Goal: Task Accomplishment & Management: Use online tool/utility

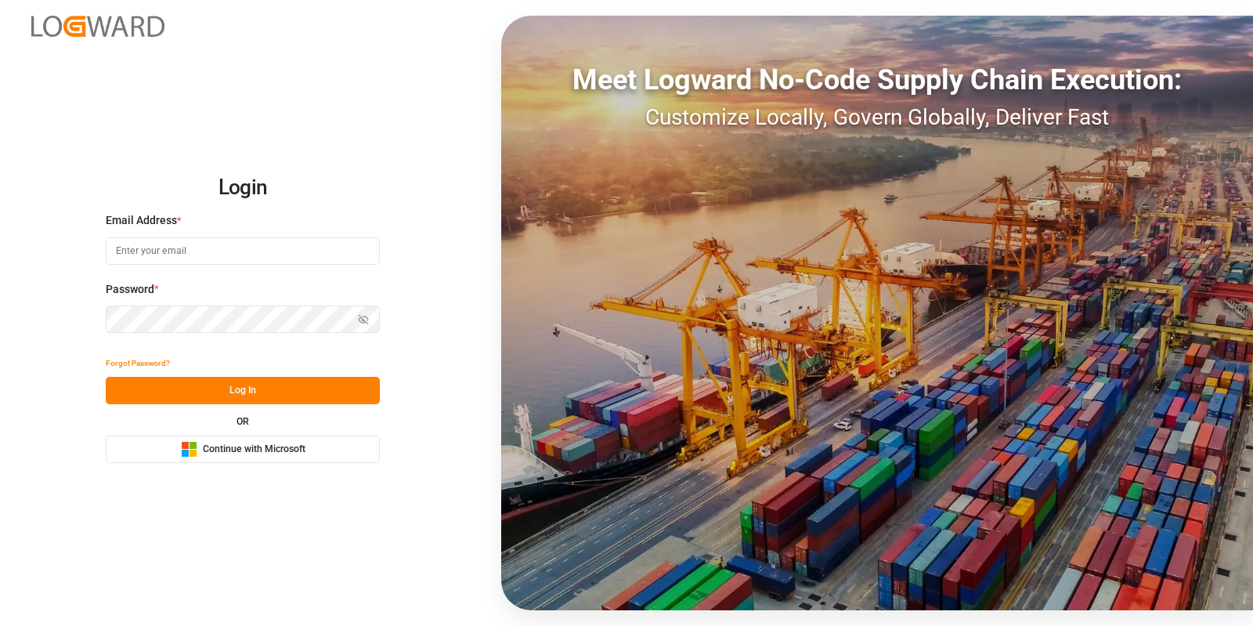
click at [263, 458] on button "Microsoft Logo Continue with Microsoft" at bounding box center [243, 448] width 274 height 27
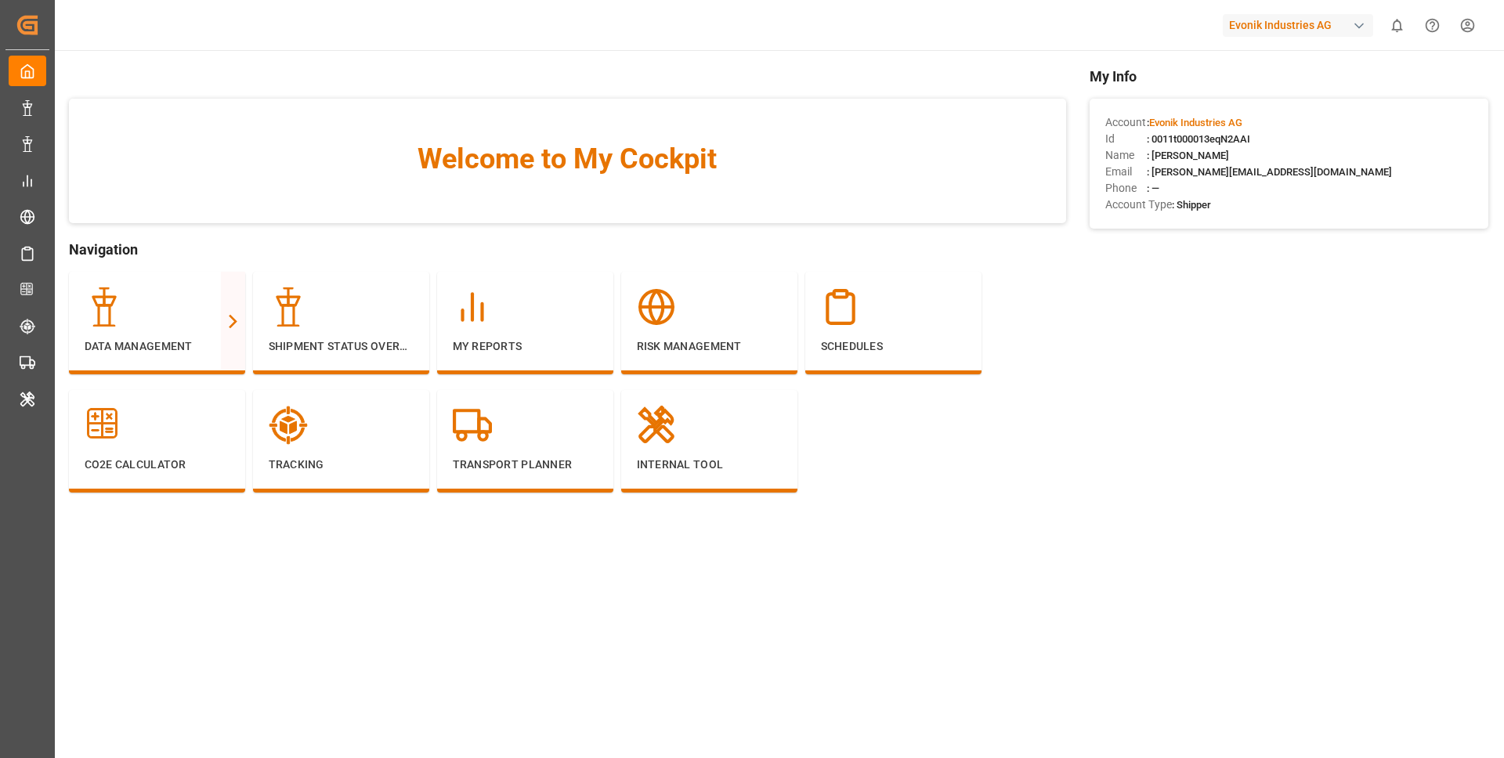
click at [1252, 22] on div "Evonik Industries AG" at bounding box center [1298, 25] width 150 height 23
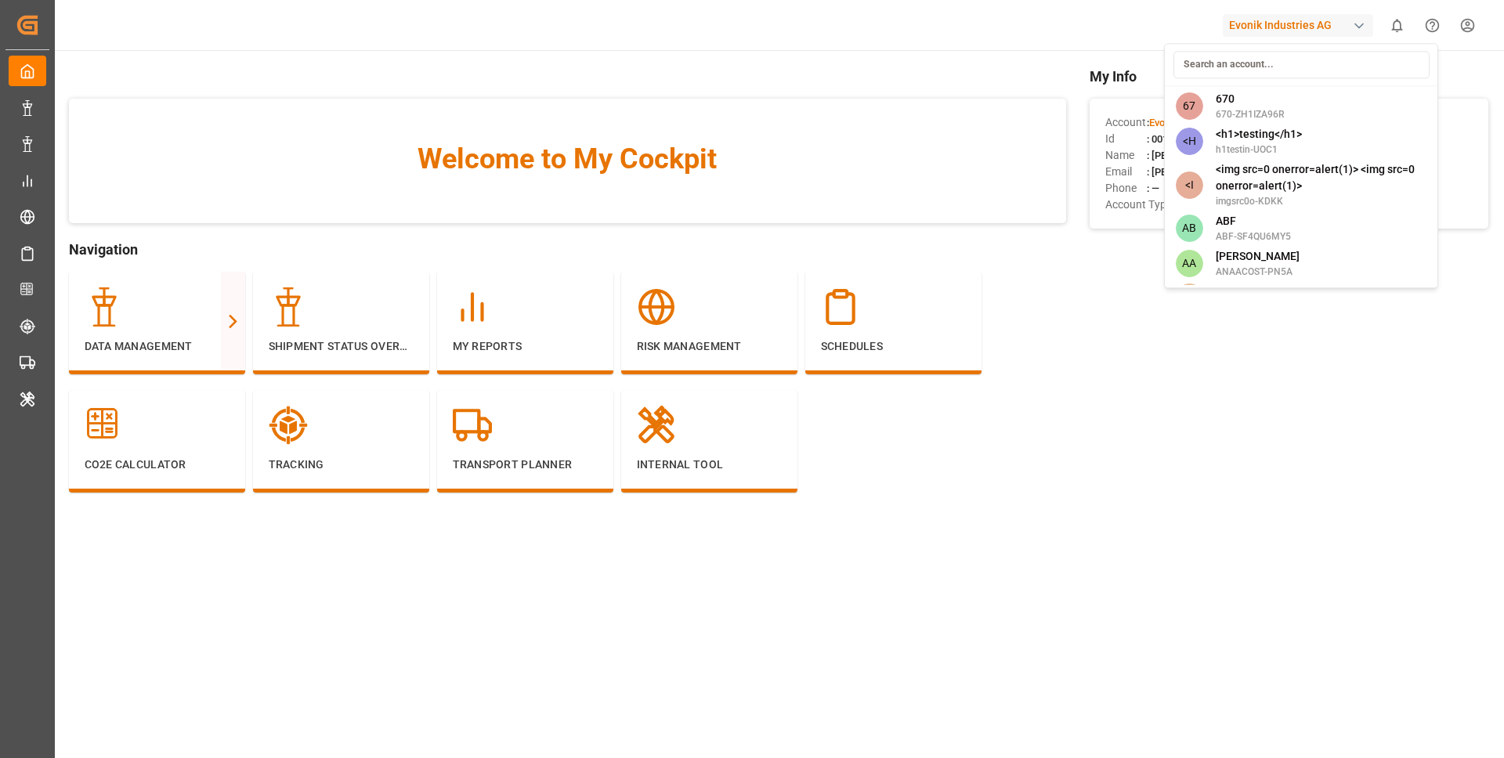
click at [1178, 319] on html "Created by potrace 1.15, written by Peter Selinger 2001-2017 Created by potrace…" at bounding box center [752, 379] width 1504 height 758
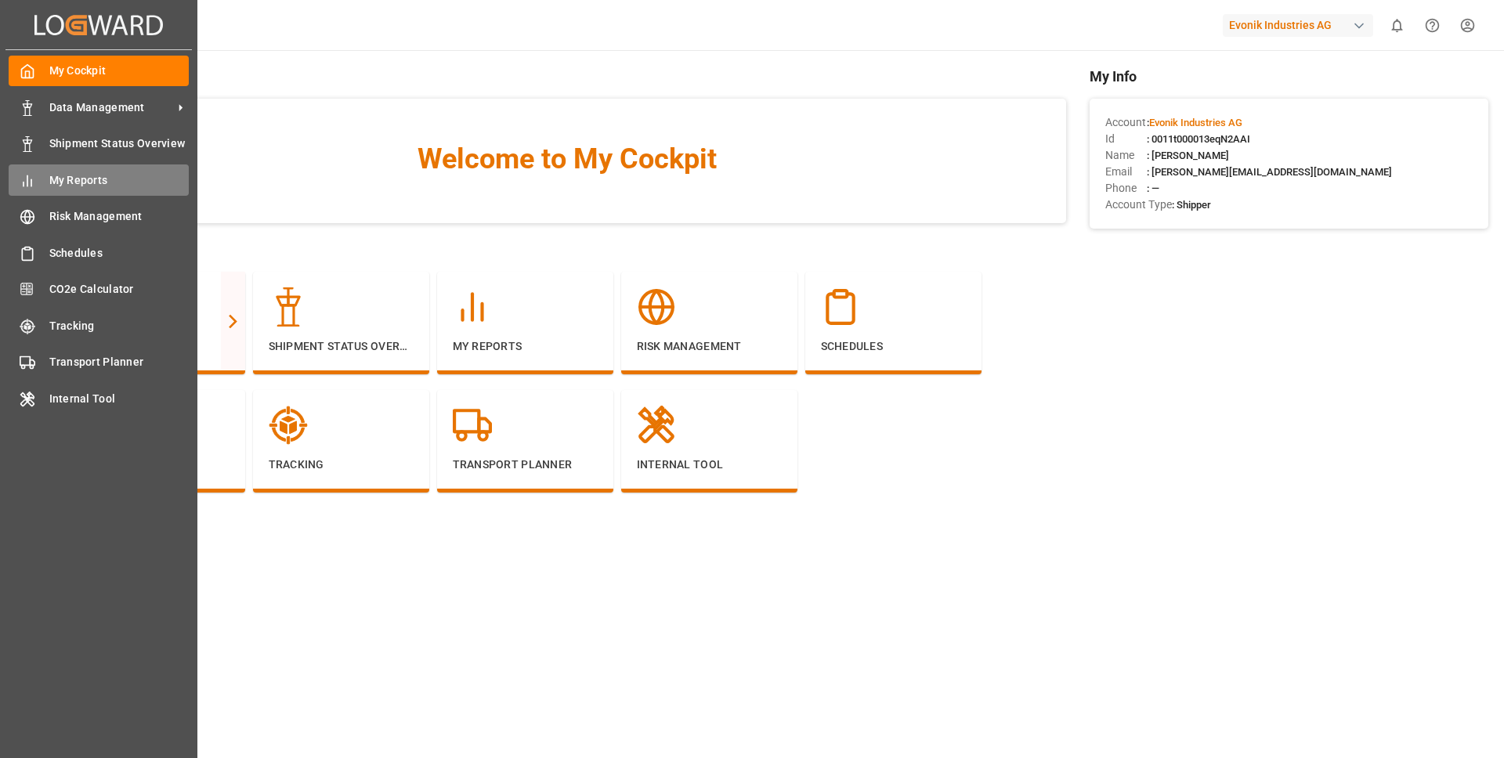
click at [85, 183] on span "My Reports" at bounding box center [119, 180] width 140 height 16
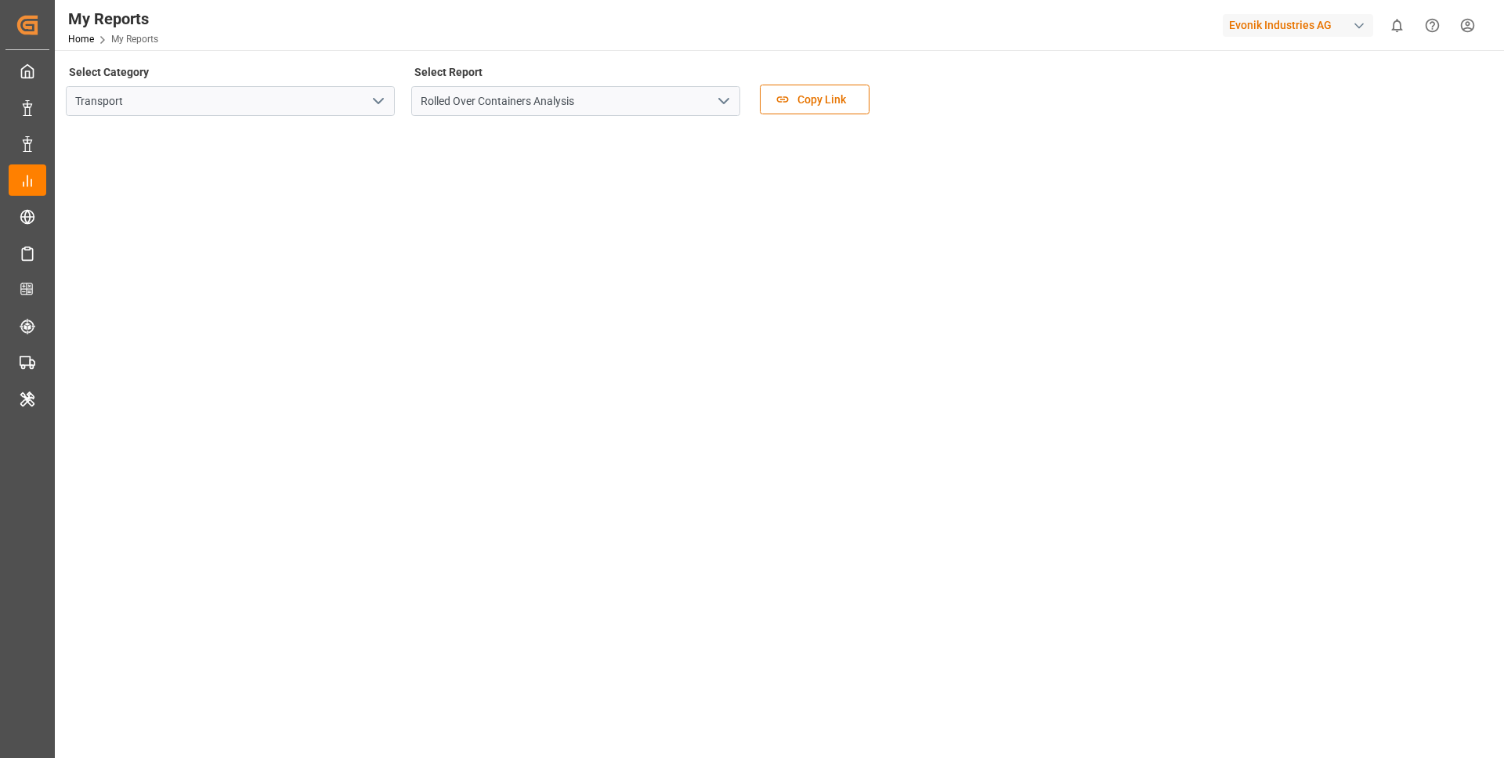
click at [368, 105] on button "open menu" at bounding box center [377, 101] width 23 height 24
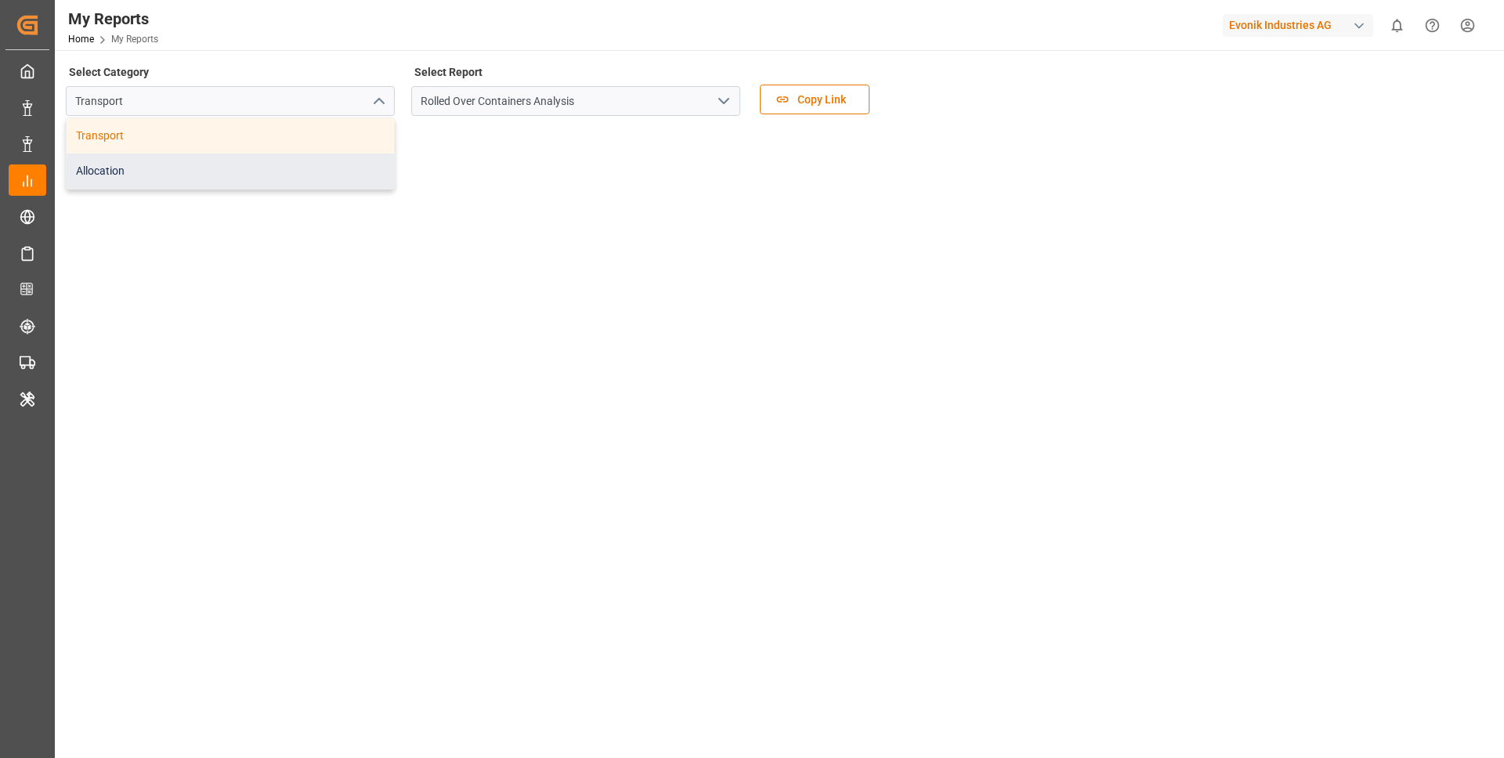
click at [317, 166] on div "Allocation" at bounding box center [230, 171] width 327 height 35
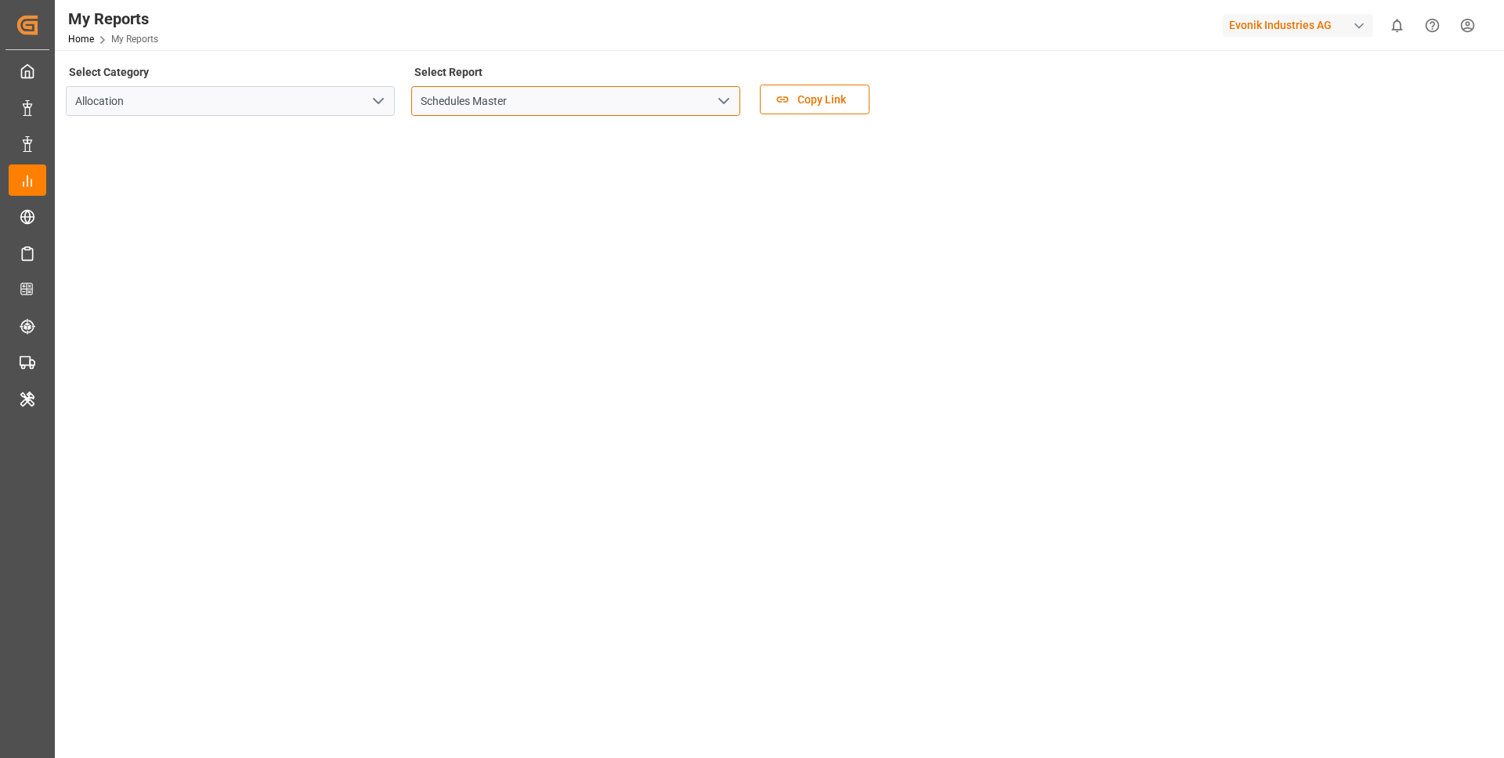
click at [616, 99] on input "Schedules Master" at bounding box center [575, 101] width 329 height 30
click at [725, 99] on icon "open menu" at bounding box center [723, 101] width 19 height 19
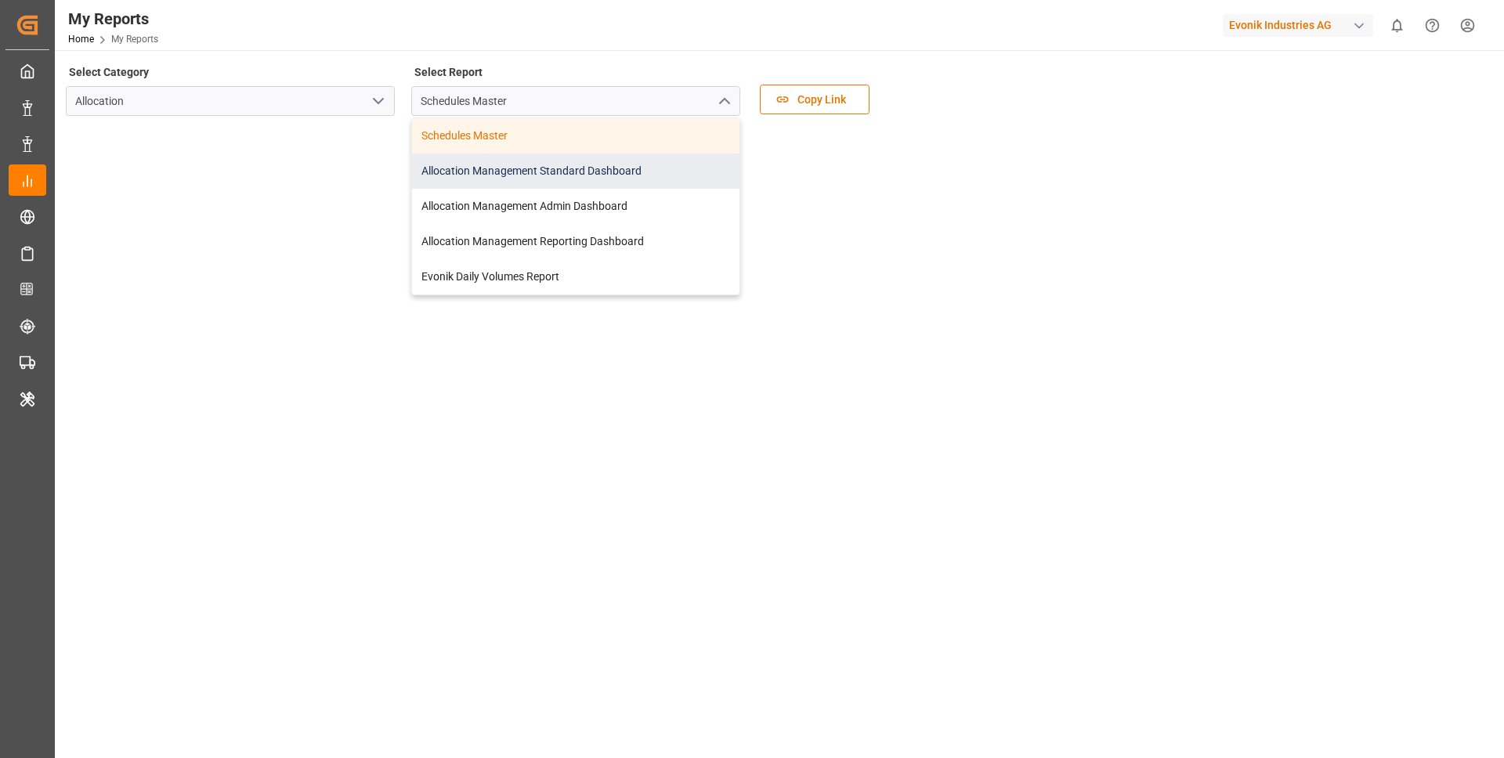
click at [653, 163] on div "Allocation Management Standard Dashboard" at bounding box center [575, 171] width 327 height 35
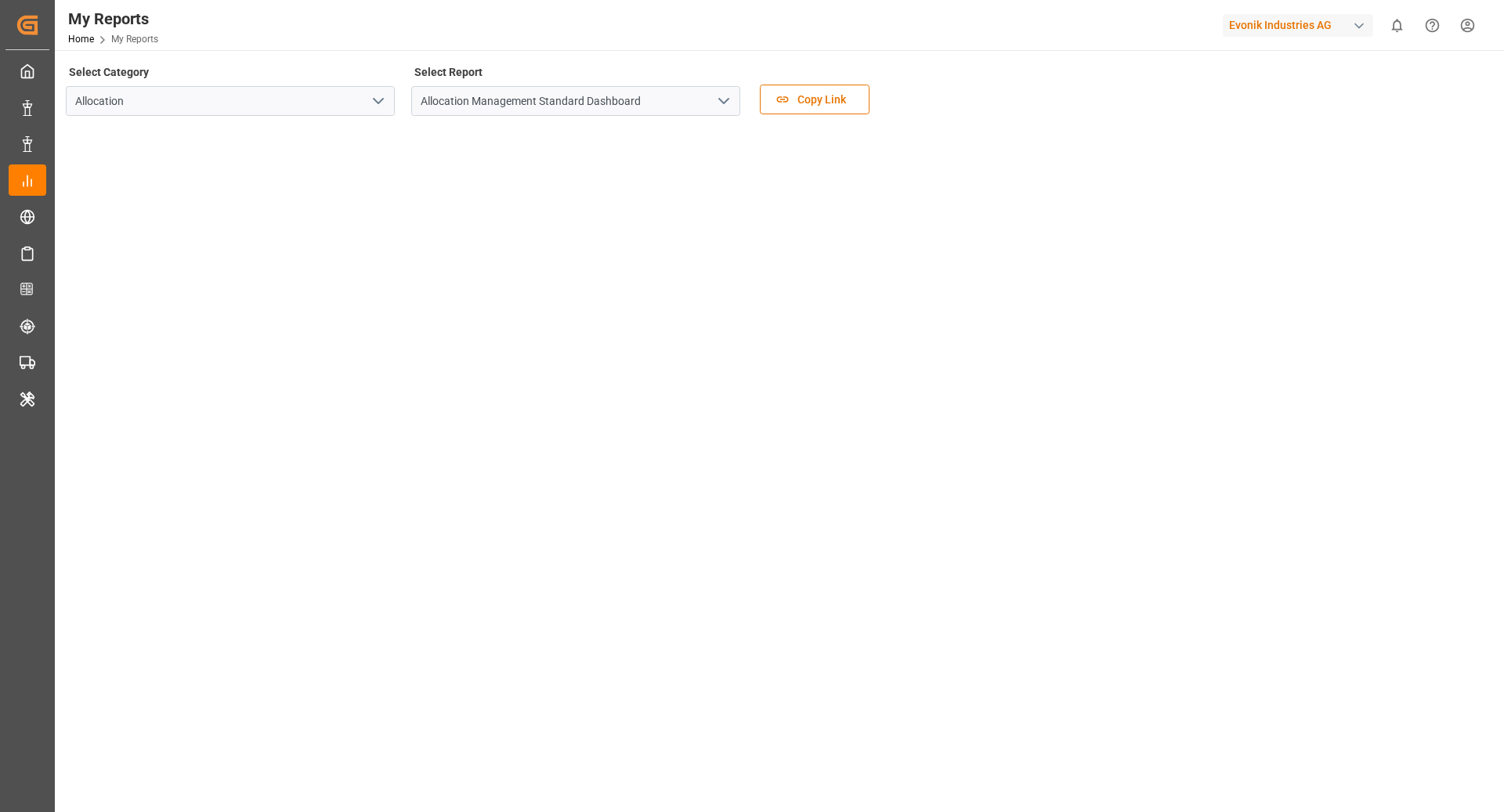
click at [214, 625] on main "Select Category Allocation Select Report Allocation Management Standard Dashboa…" at bounding box center [778, 438] width 1446 height 754
click at [652, 92] on input "Allocation Management Standard Dashboard" at bounding box center [575, 101] width 329 height 30
click at [699, 107] on input "Allocation Management Standard Dashboard" at bounding box center [575, 101] width 329 height 30
click at [726, 104] on icon "open menu" at bounding box center [723, 101] width 19 height 19
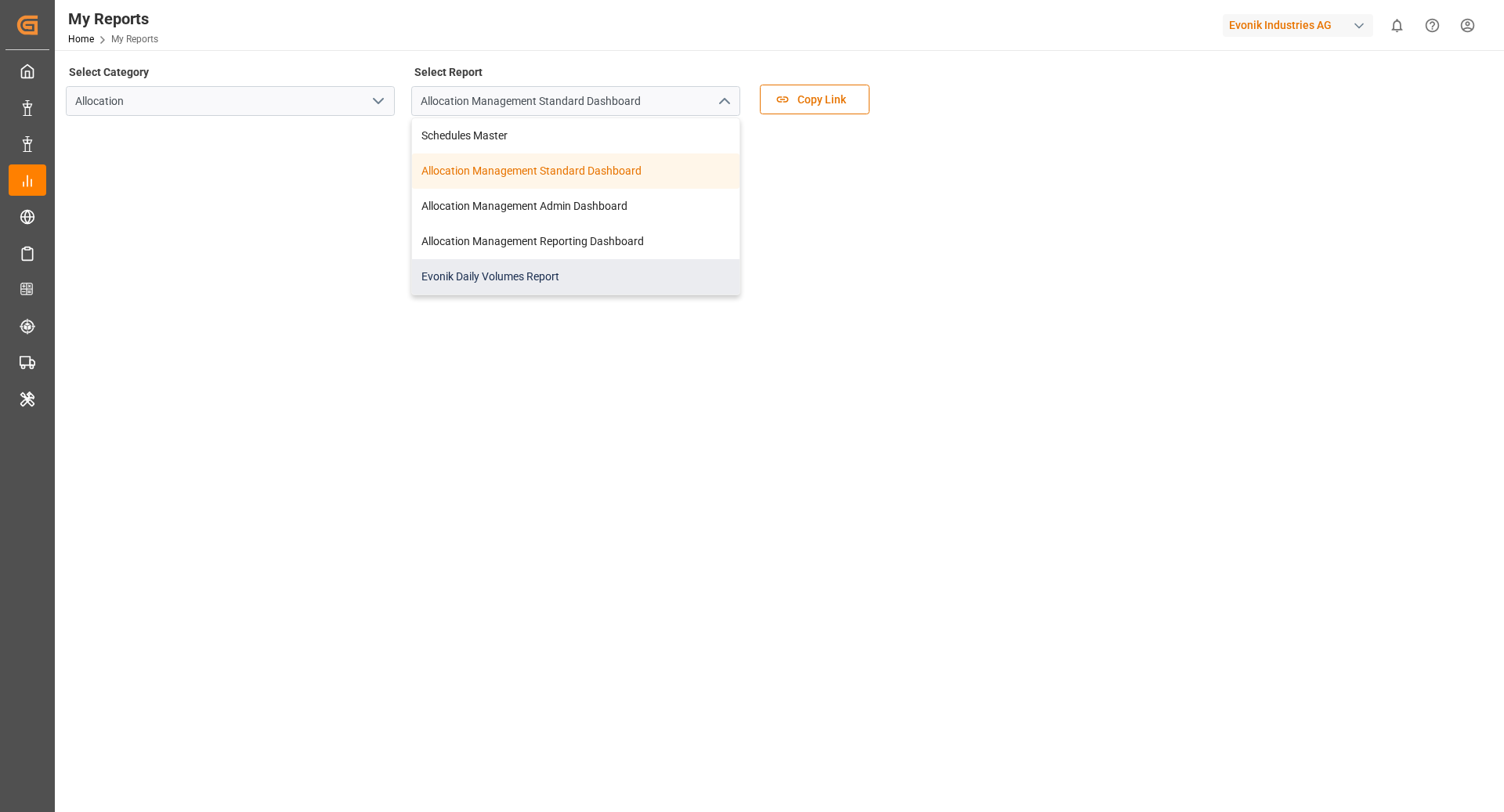
click at [629, 268] on div "Evonik Daily Volumes Report" at bounding box center [575, 276] width 327 height 35
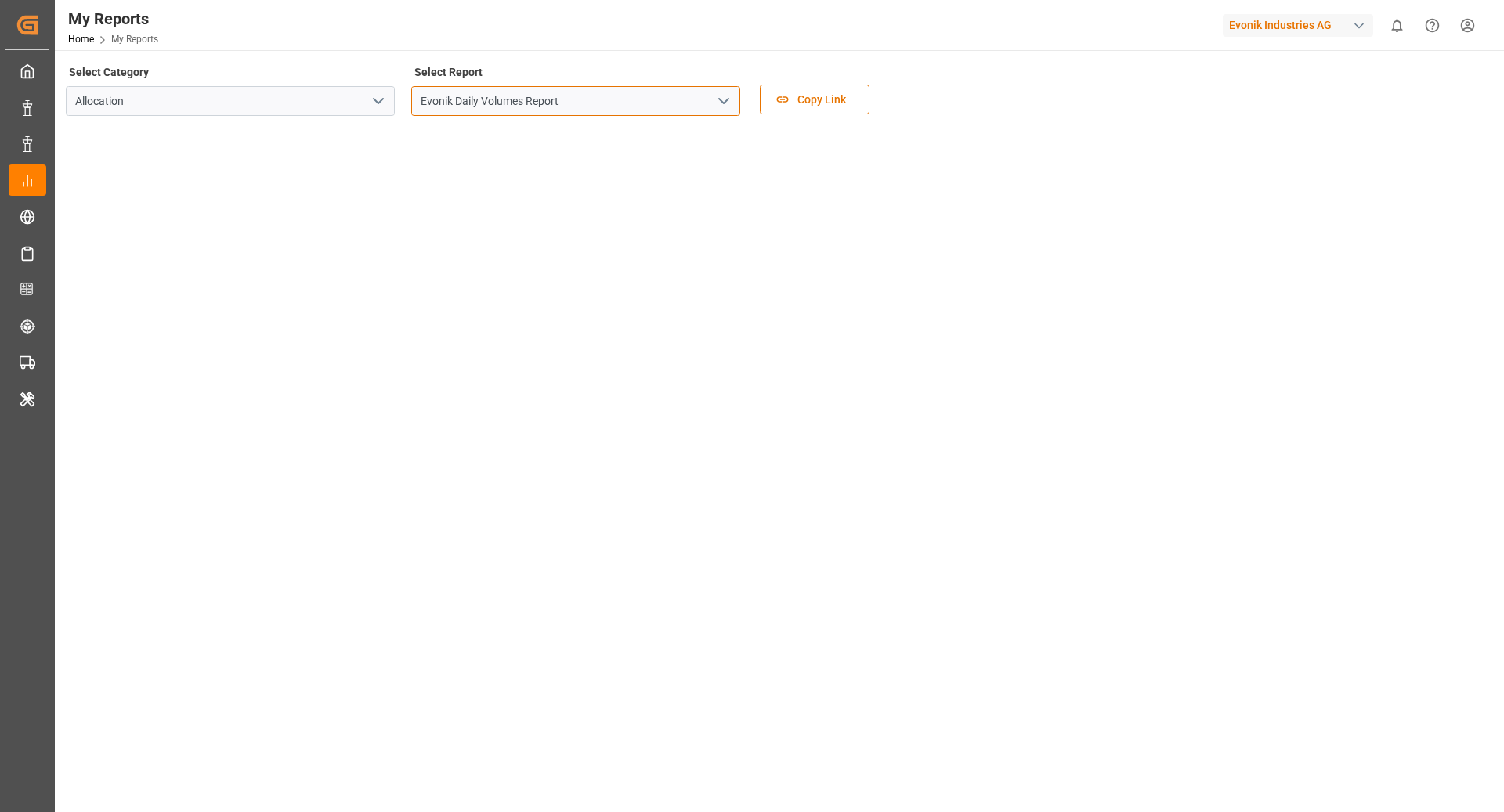
click at [499, 108] on input "Evonik Daily Volumes Report" at bounding box center [575, 101] width 329 height 30
click at [655, 117] on div "Select Report Evonik Daily Volumes Report" at bounding box center [575, 94] width 329 height 66
click at [706, 106] on input "Evonik Daily Volumes Report" at bounding box center [575, 101] width 329 height 30
click at [735, 103] on input "Evonik Daily Volumes Report" at bounding box center [575, 101] width 329 height 30
click at [716, 98] on icon "open menu" at bounding box center [723, 101] width 19 height 19
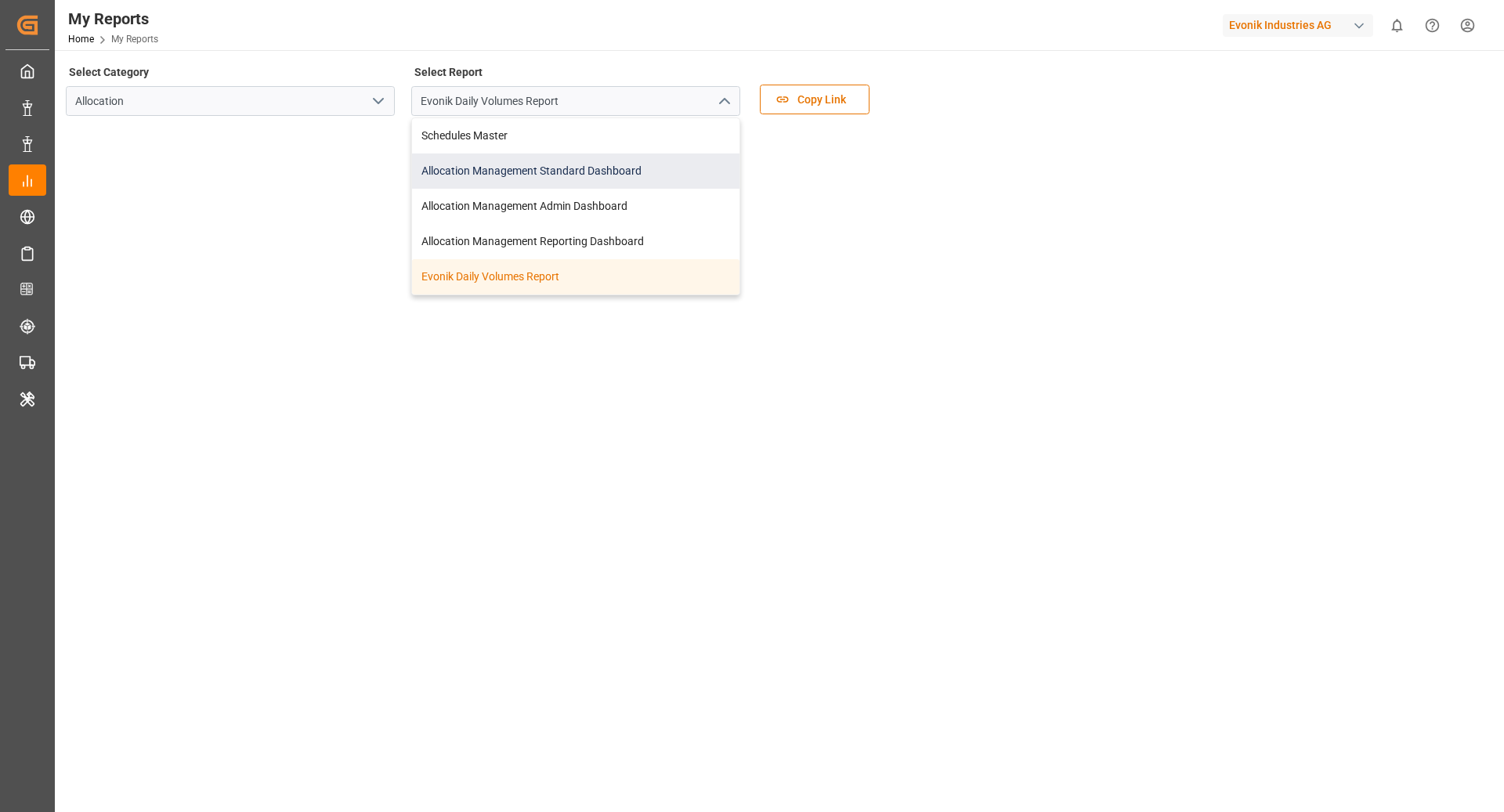
click at [633, 173] on div "Allocation Management Standard Dashboard" at bounding box center [575, 171] width 327 height 35
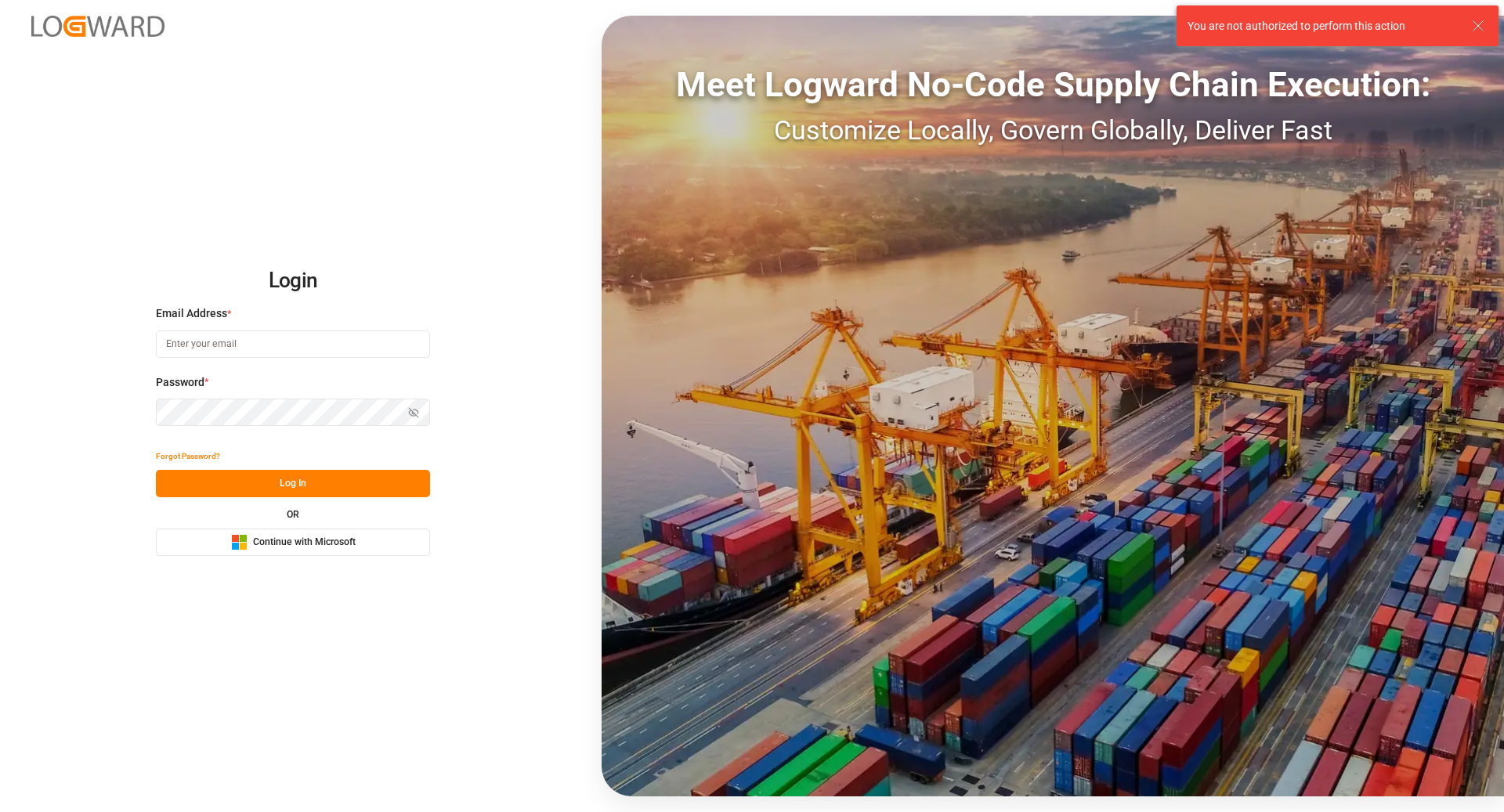
click at [323, 554] on button "Microsoft Logo Continue with Microsoft" at bounding box center [293, 542] width 274 height 27
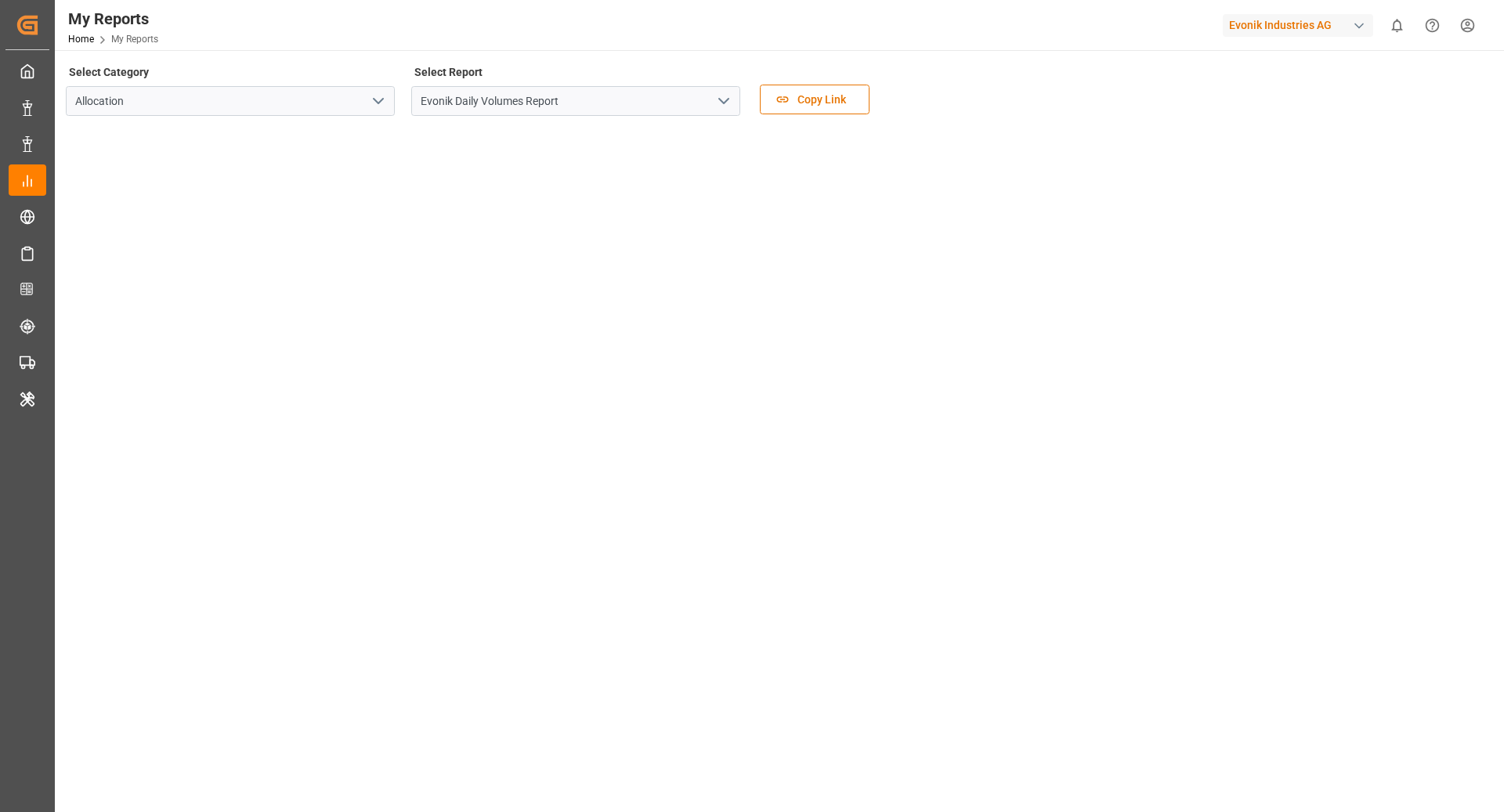
click at [1331, 28] on div "Evonik Industries AG" at bounding box center [1298, 25] width 150 height 23
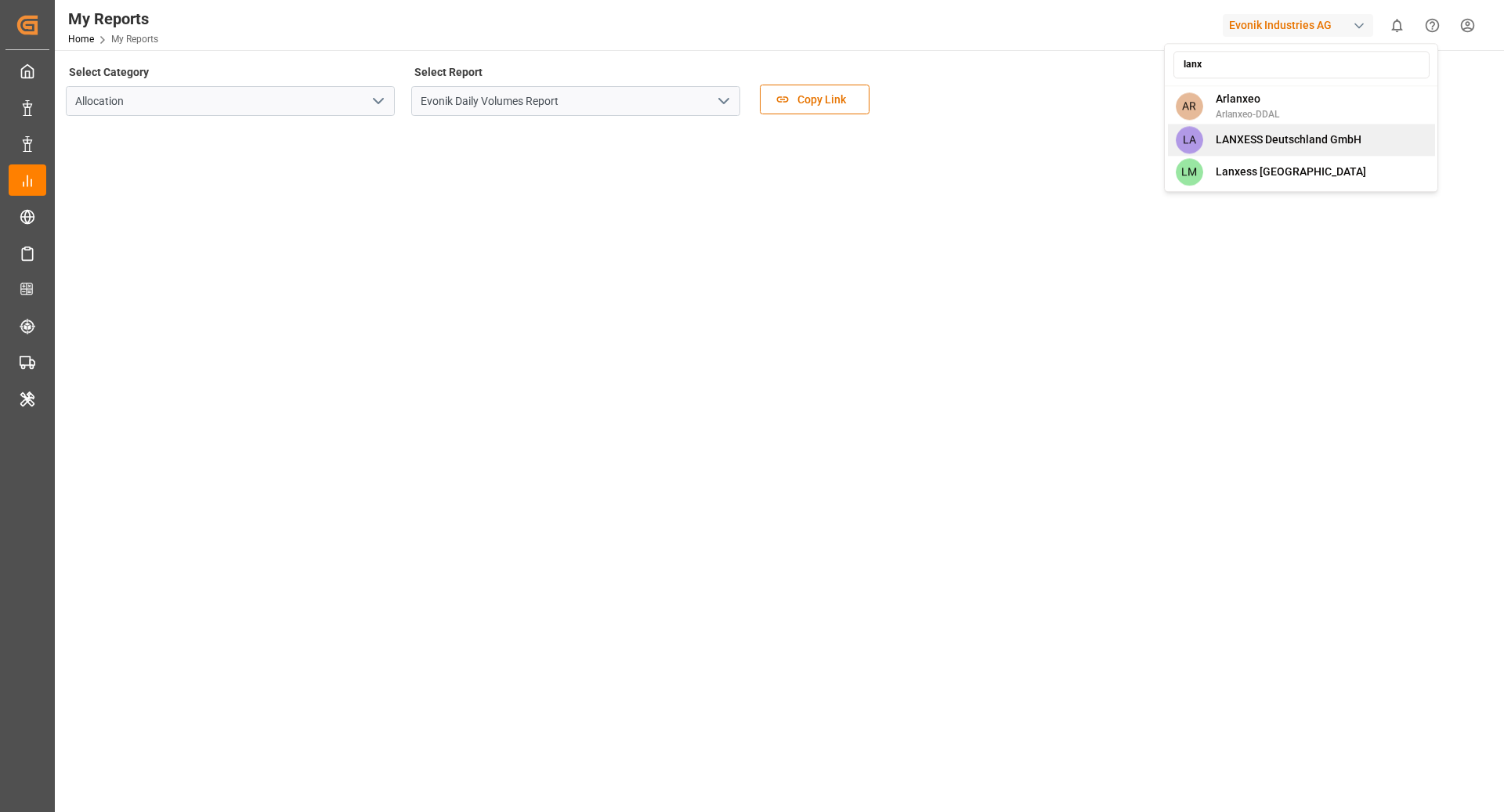
type input "lanx"
click at [1361, 149] on div "LA LANXESS Deutschland GmbH" at bounding box center [1301, 140] width 267 height 32
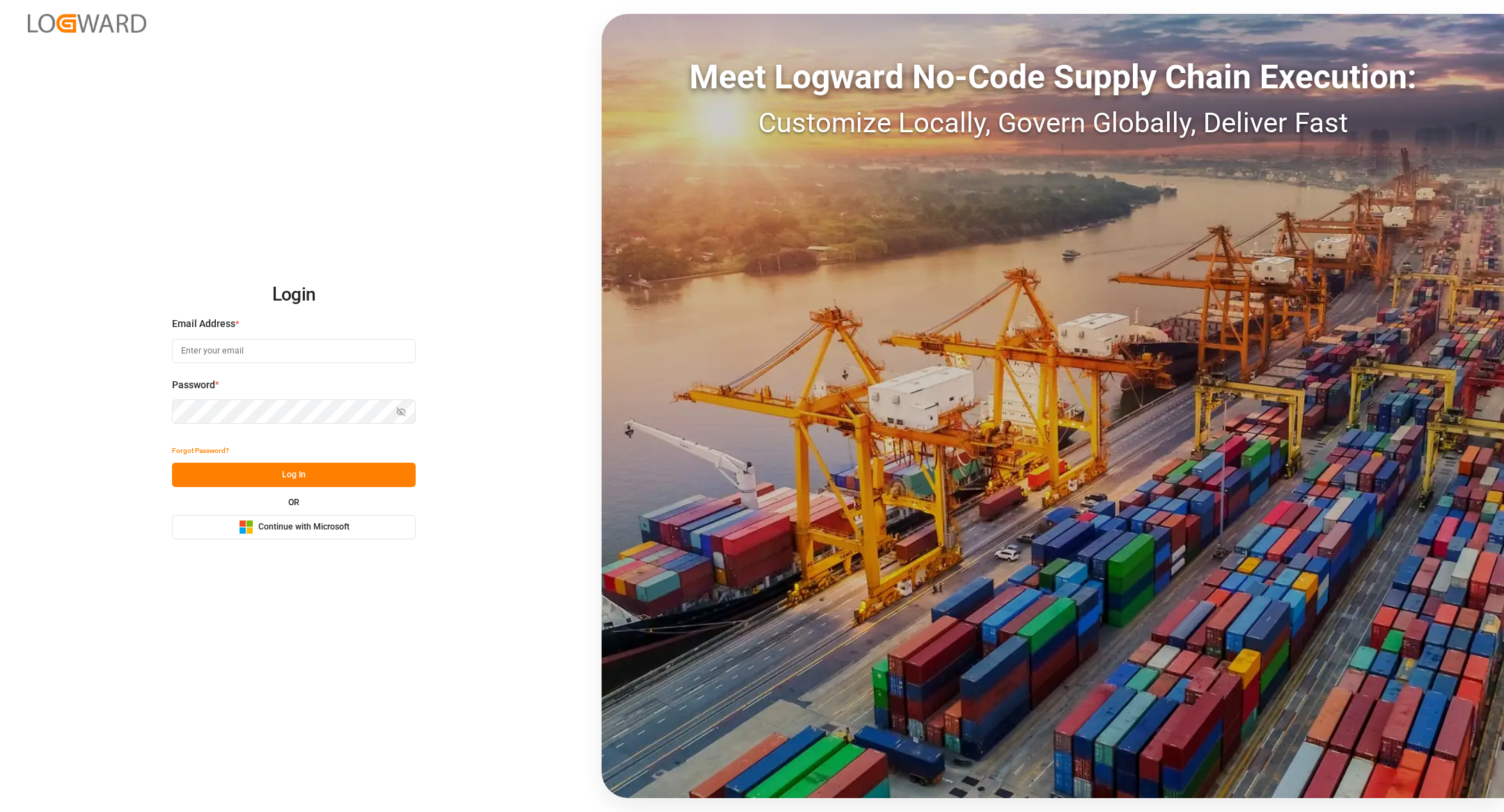
click at [307, 527] on span "Continue with Microsoft" at bounding box center [304, 528] width 92 height 12
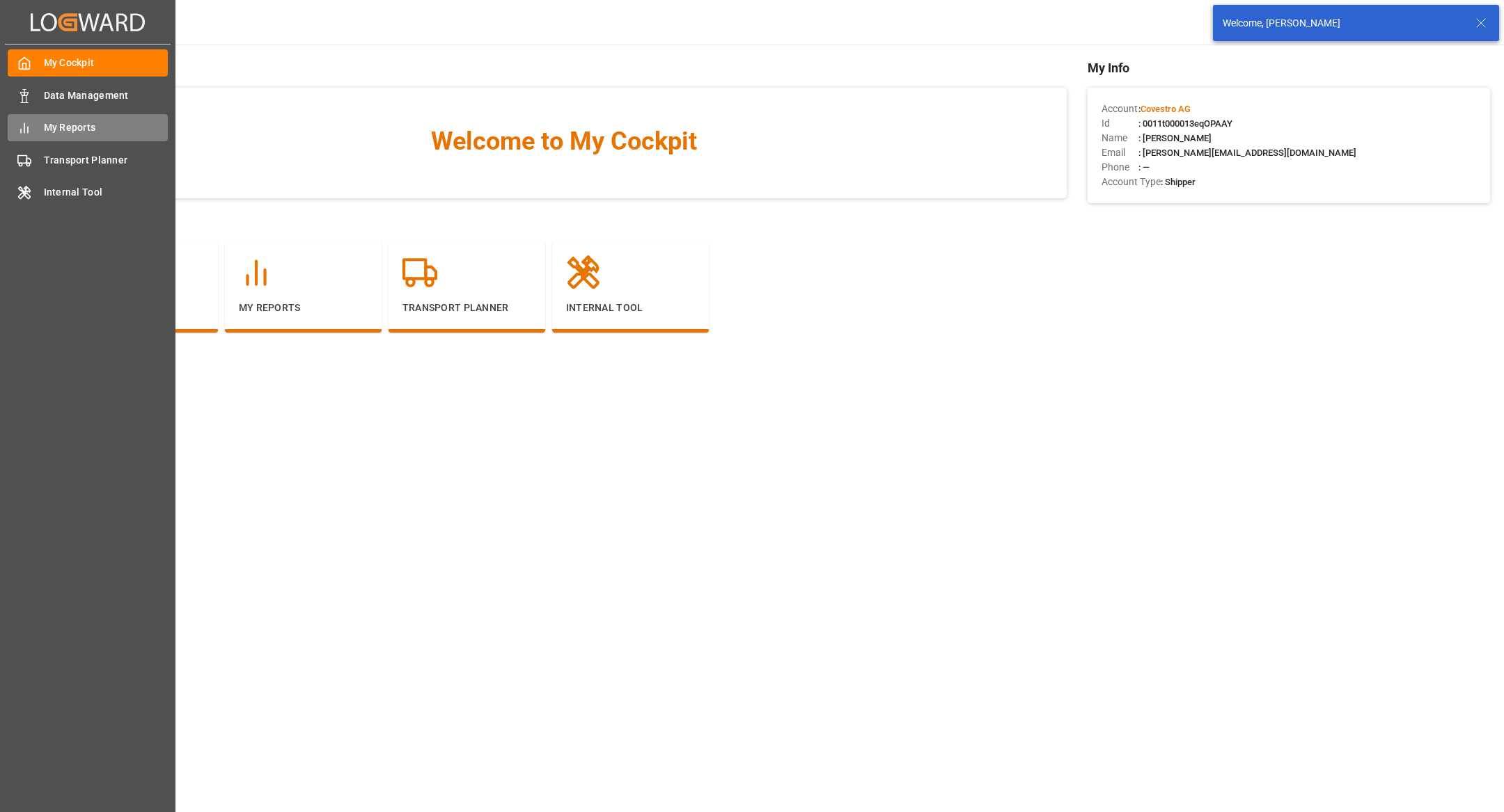
click at [25, 125] on icon at bounding box center [25, 128] width 14 height 14
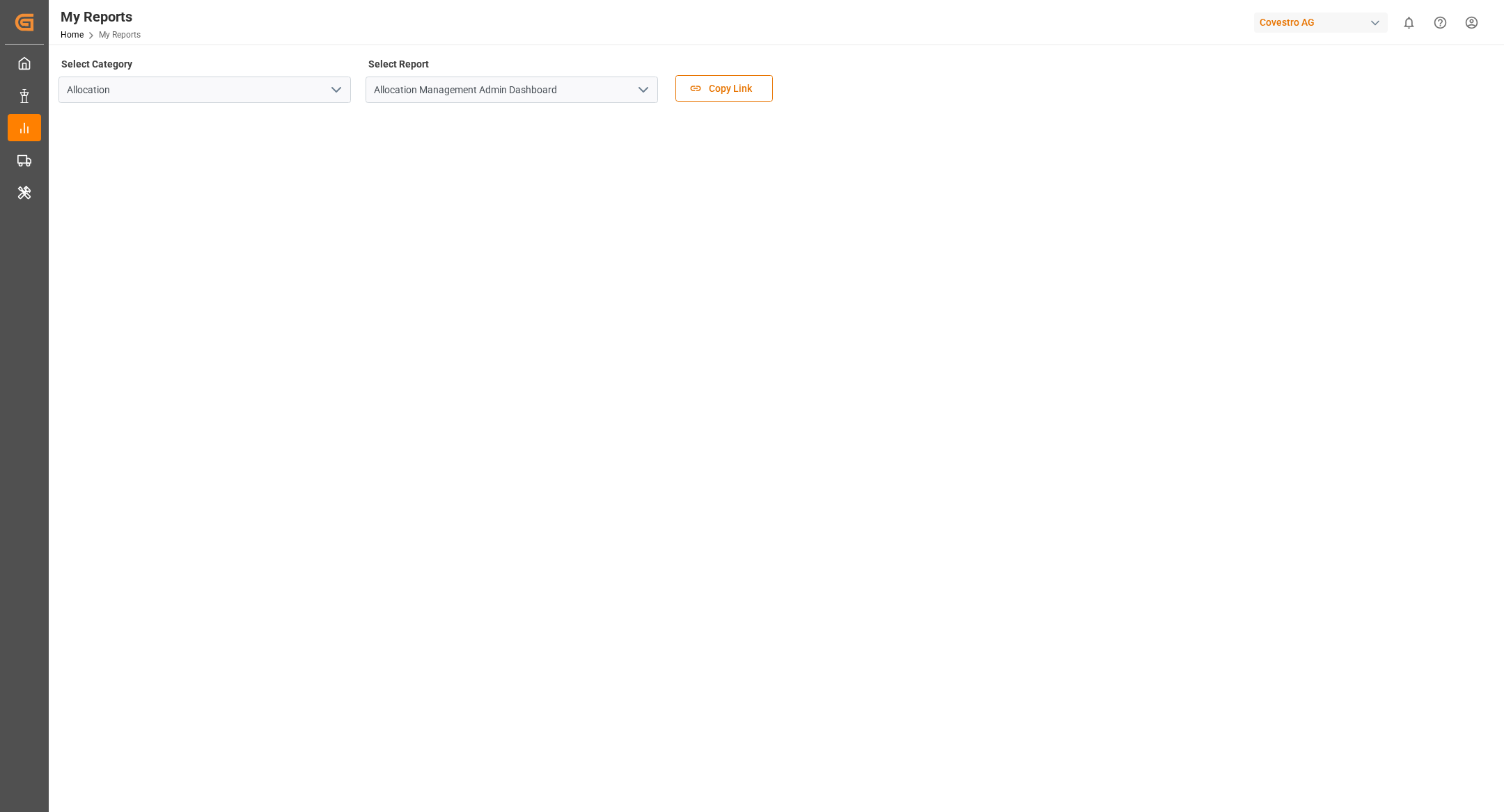
click at [636, 93] on icon "open menu" at bounding box center [643, 90] width 17 height 17
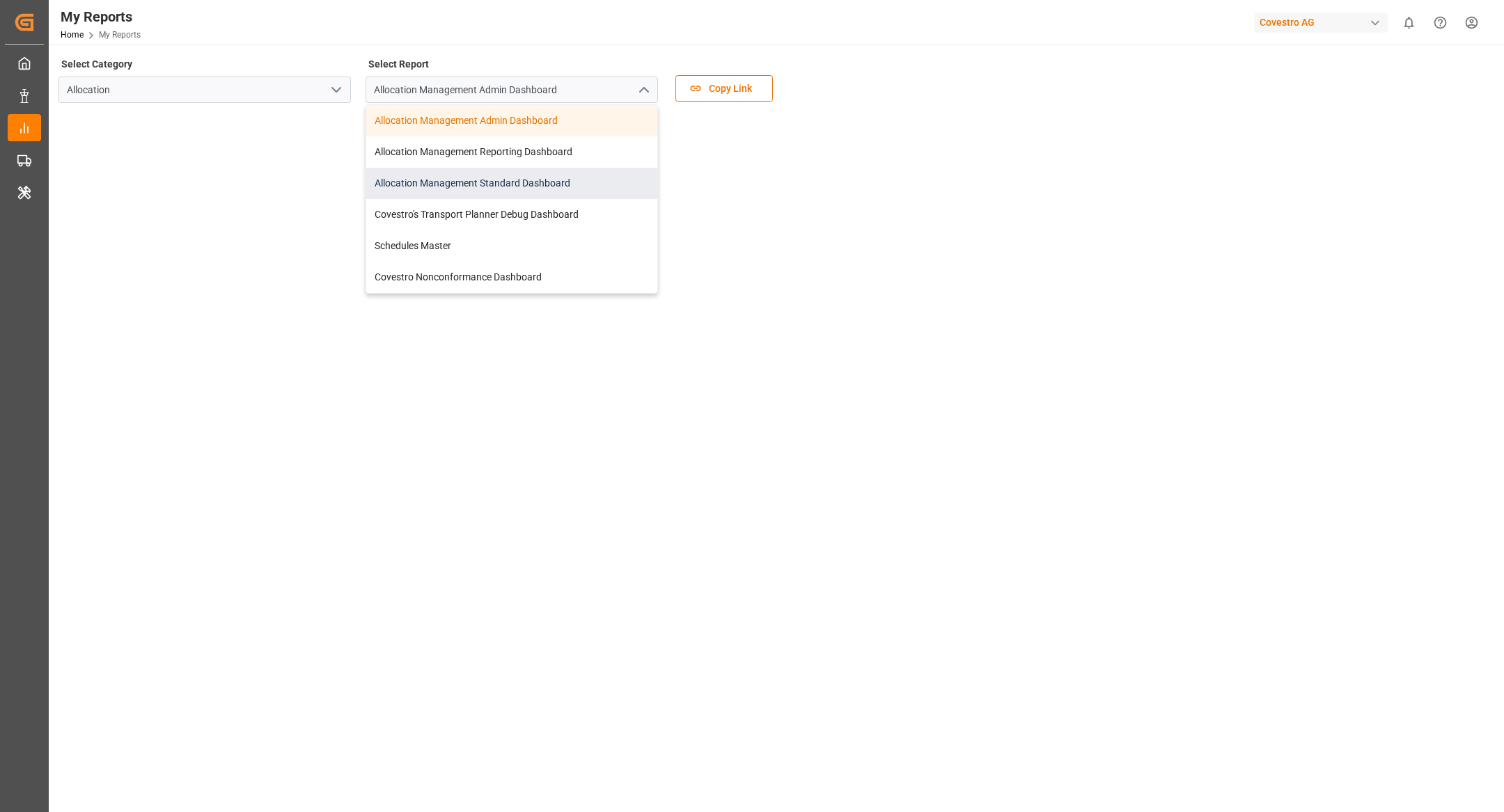
click at [557, 184] on div "Allocation Management Standard Dashboard" at bounding box center [511, 183] width 291 height 31
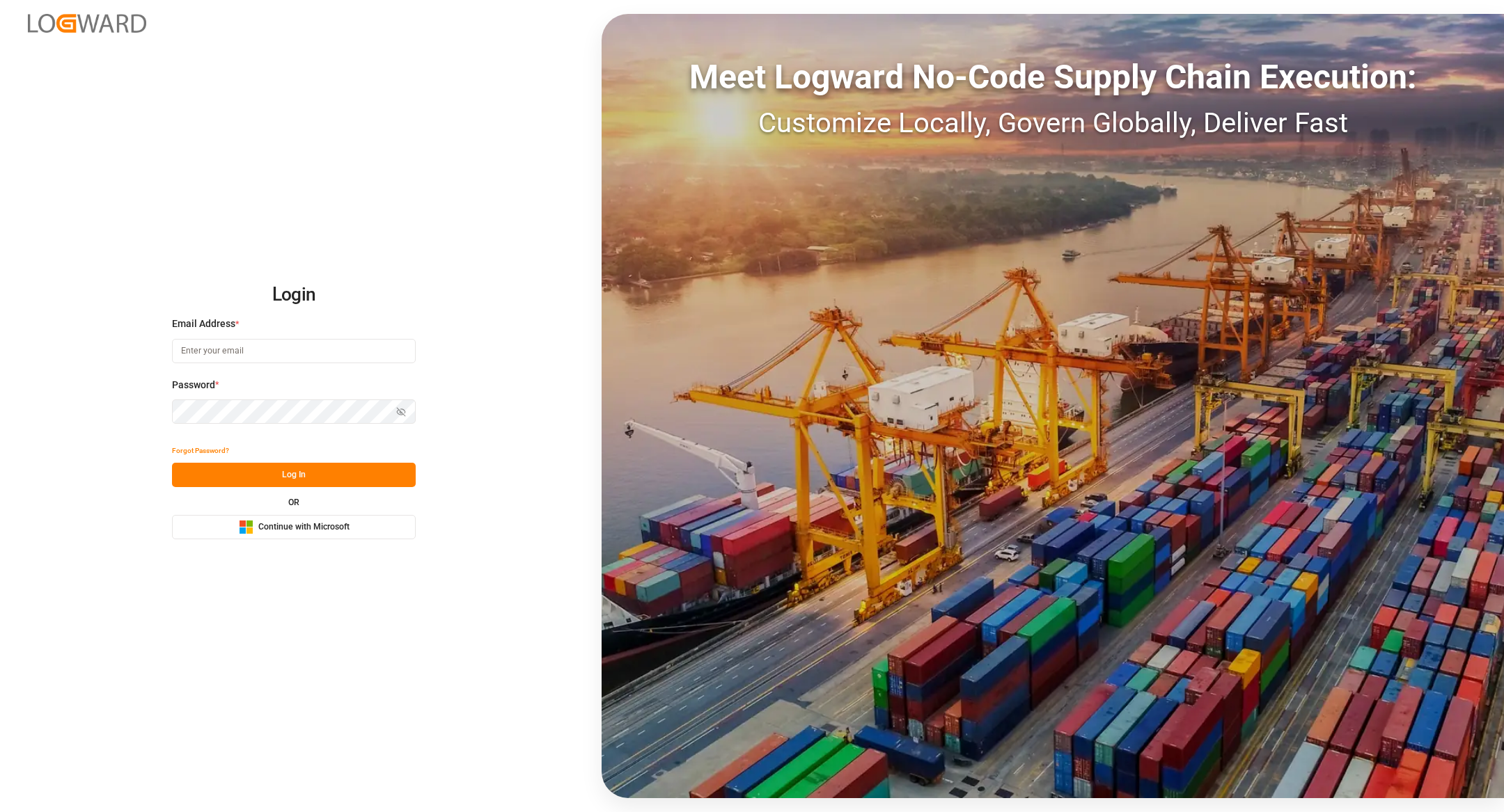
click at [315, 535] on button "Microsoft Logo Continue with Microsoft" at bounding box center [293, 527] width 244 height 24
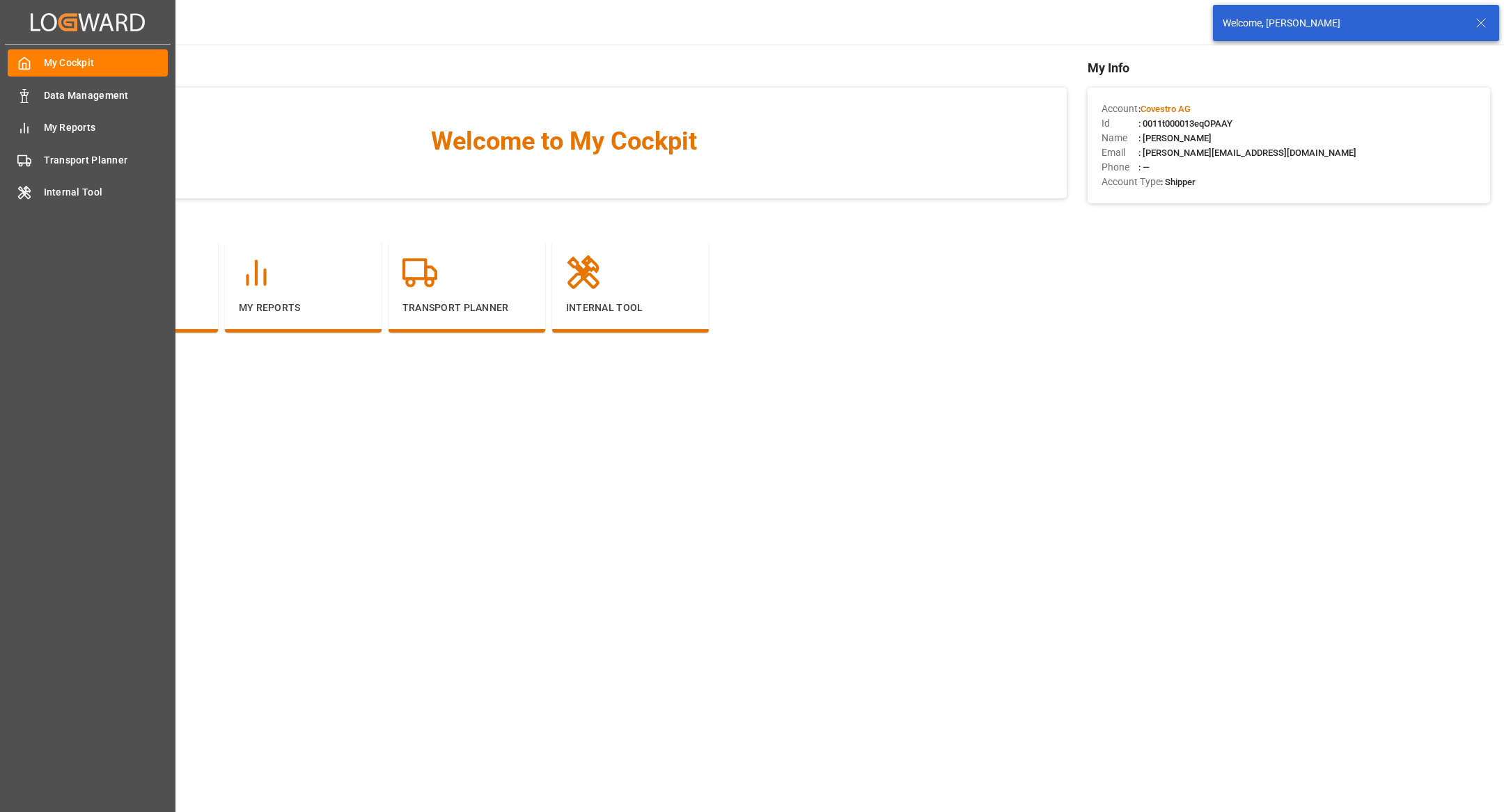
click at [56, 141] on div "My Cockpit My Cockpit Data Management Data Management My Reports My Reports Tra…" at bounding box center [87, 406] width 165 height 723
click at [69, 122] on span "My Reports" at bounding box center [106, 128] width 124 height 14
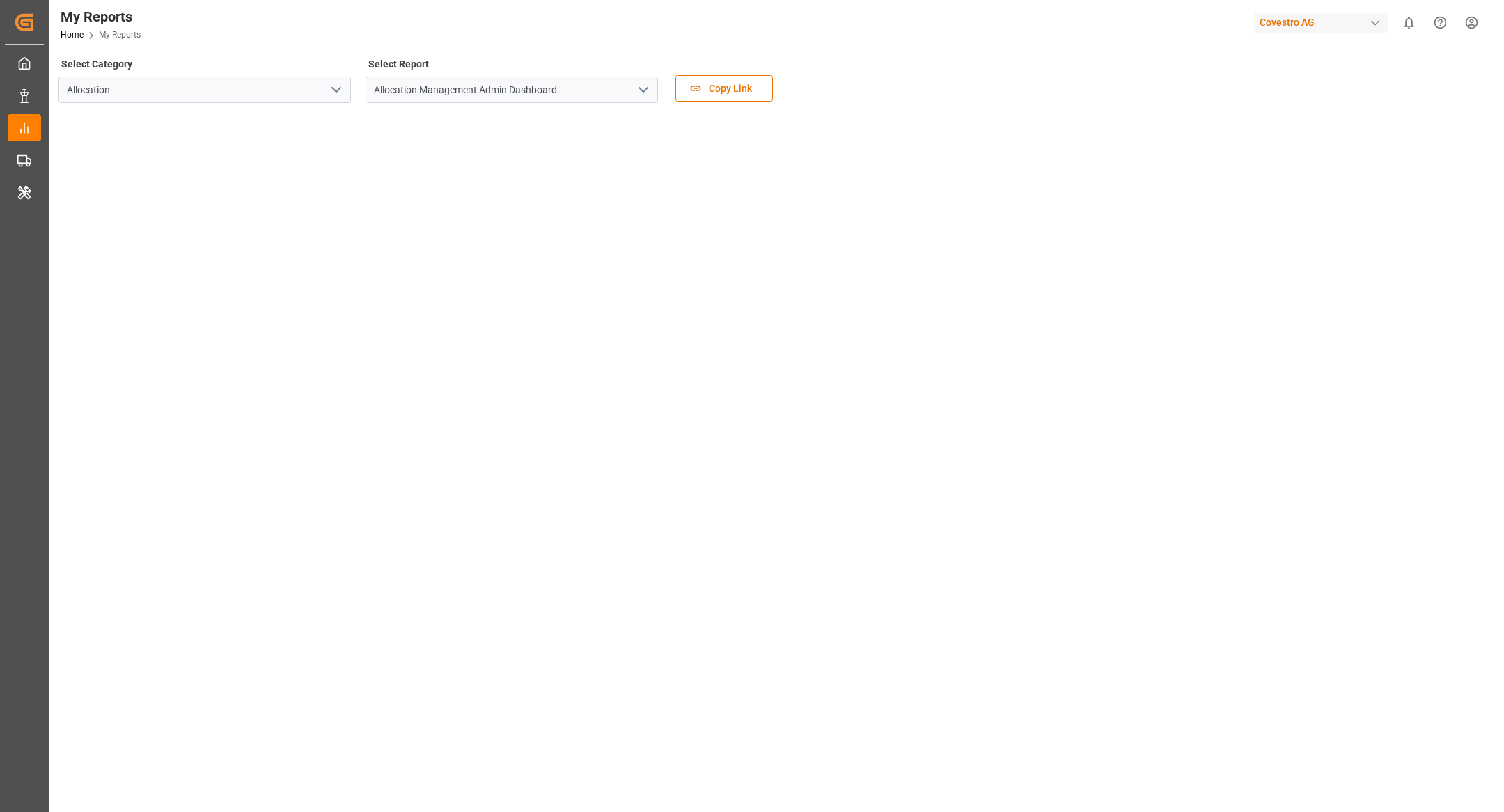
click at [645, 82] on icon "open menu" at bounding box center [643, 90] width 17 height 17
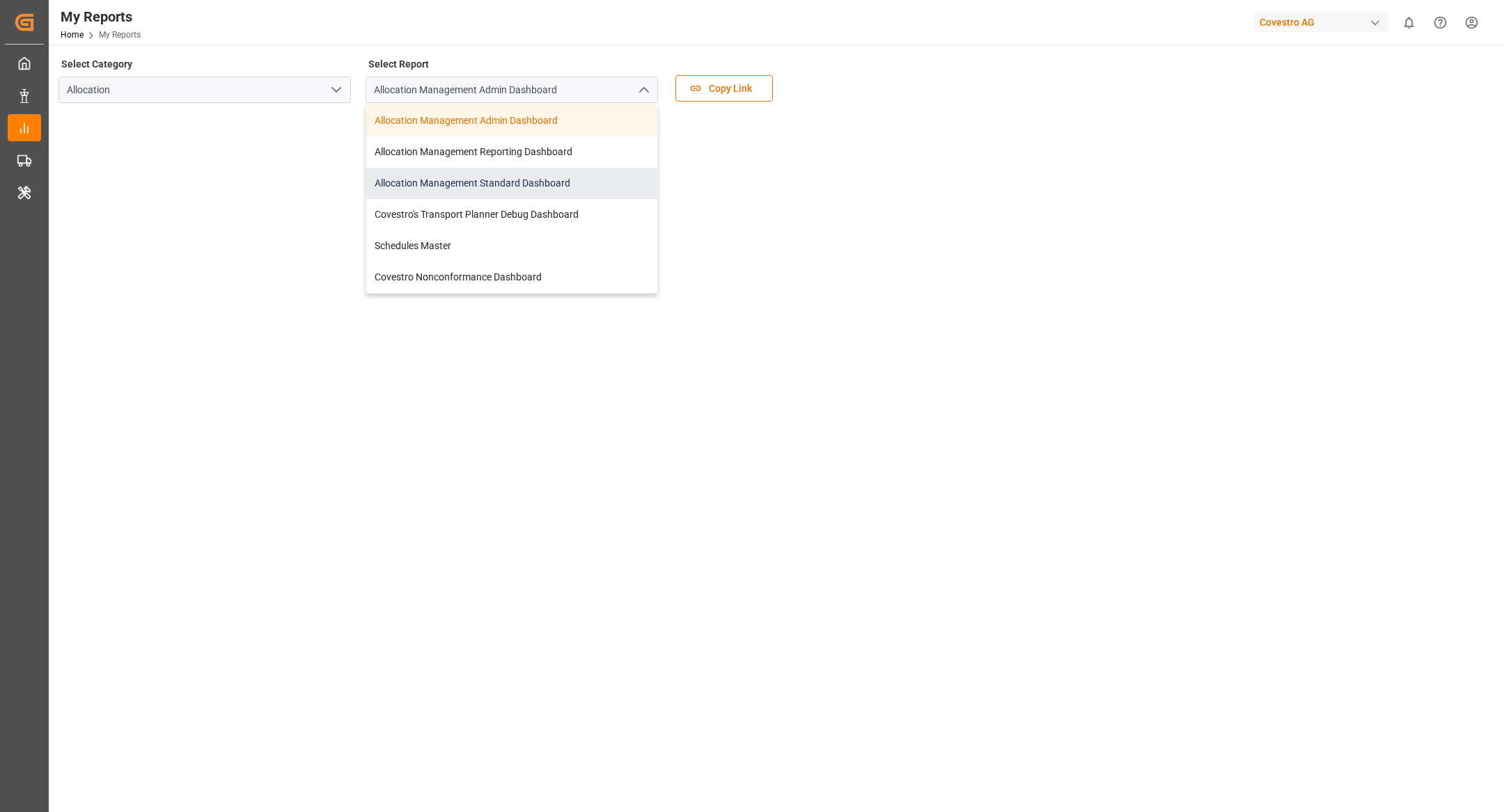
click at [585, 184] on div "Allocation Management Standard Dashboard" at bounding box center [511, 183] width 291 height 31
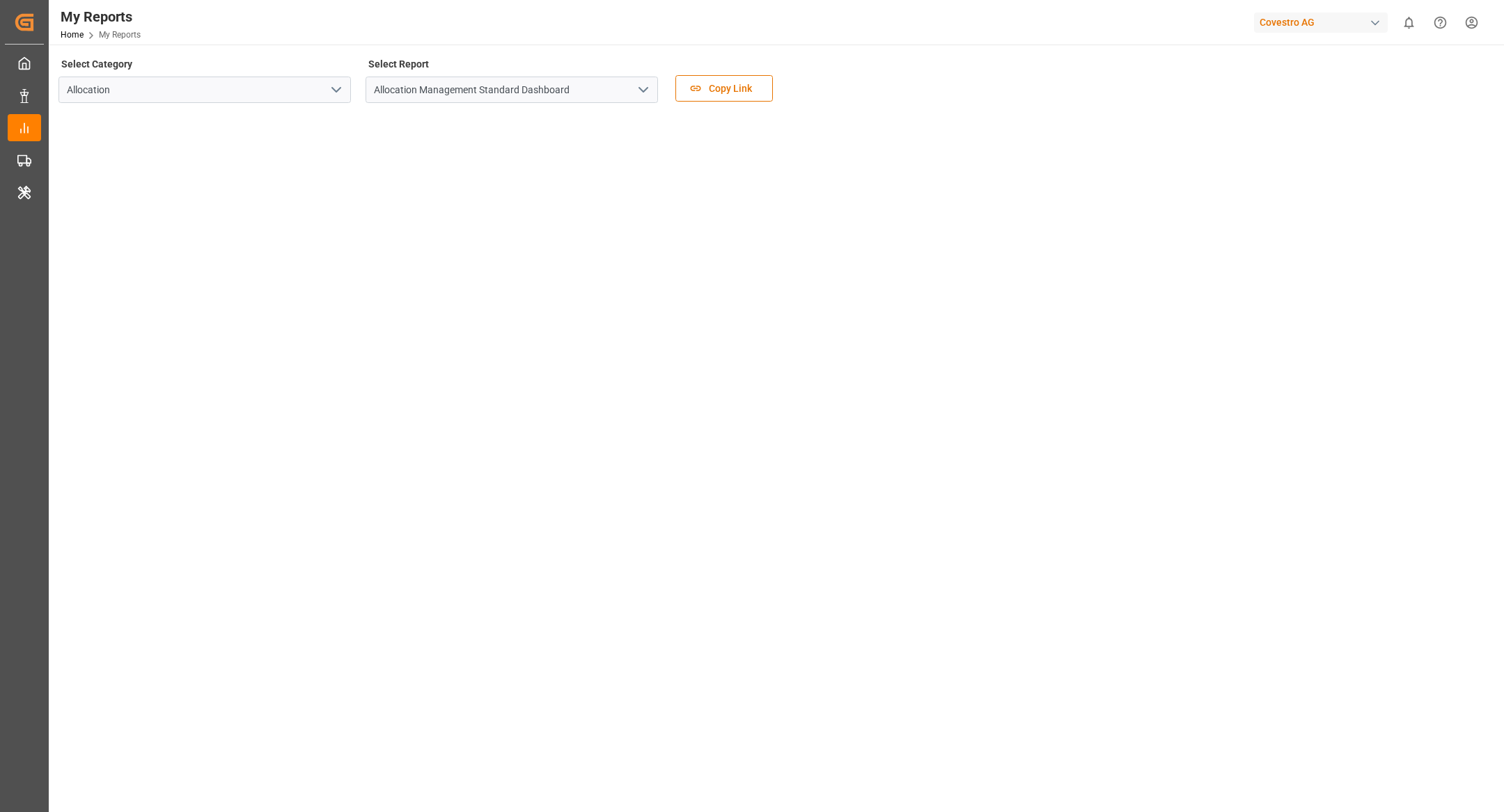
click at [1369, 16] on div "button" at bounding box center [1375, 23] width 14 height 14
type input "evonik i"
click at [1290, 84] on span "Evonik Industries AG" at bounding box center [1292, 88] width 92 height 14
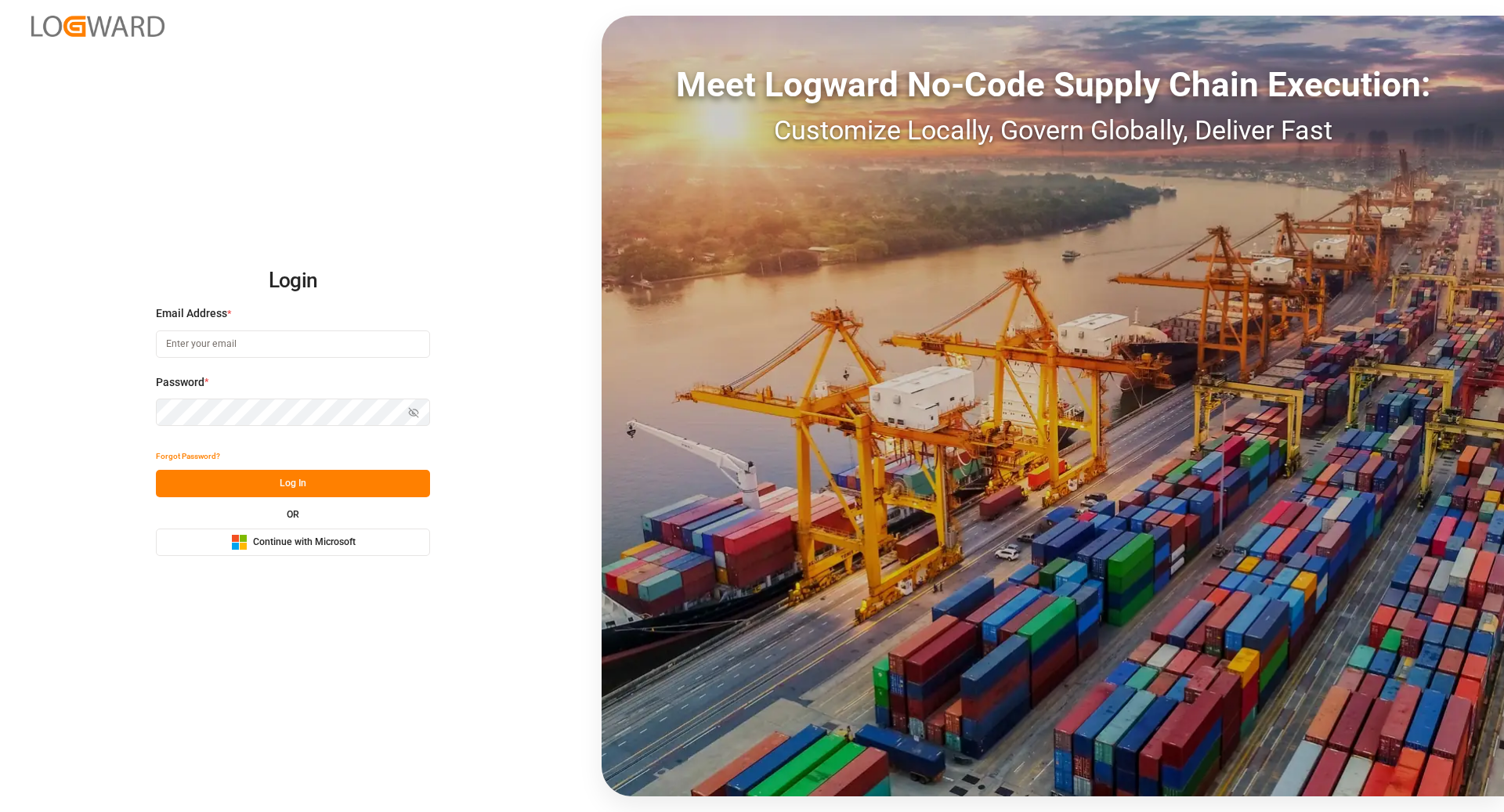
click at [397, 544] on button "Microsoft Logo Continue with Microsoft" at bounding box center [293, 542] width 274 height 27
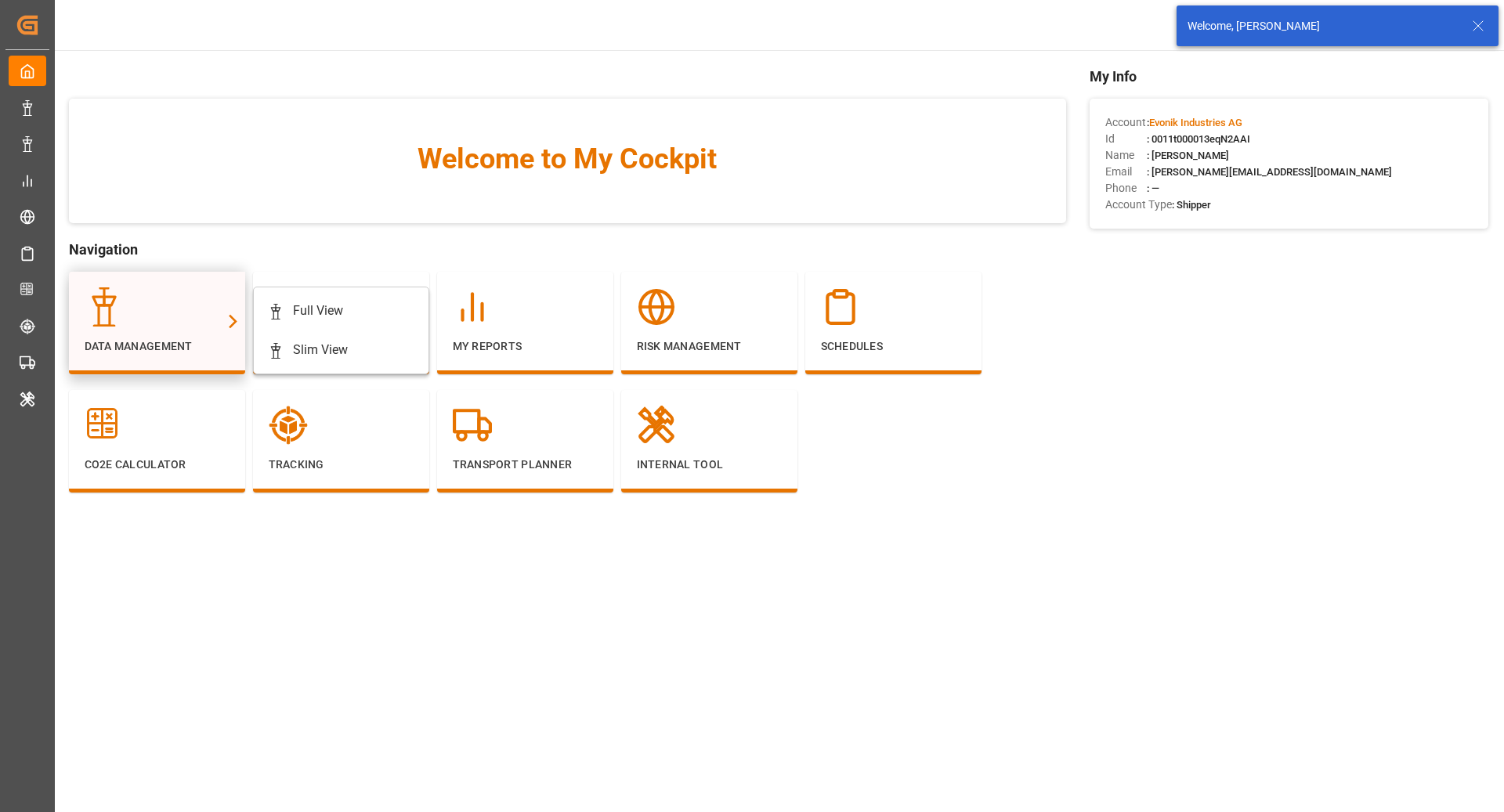
click at [195, 331] on div "Data Management" at bounding box center [157, 320] width 145 height 67
click at [302, 322] on link "Full View" at bounding box center [341, 310] width 159 height 39
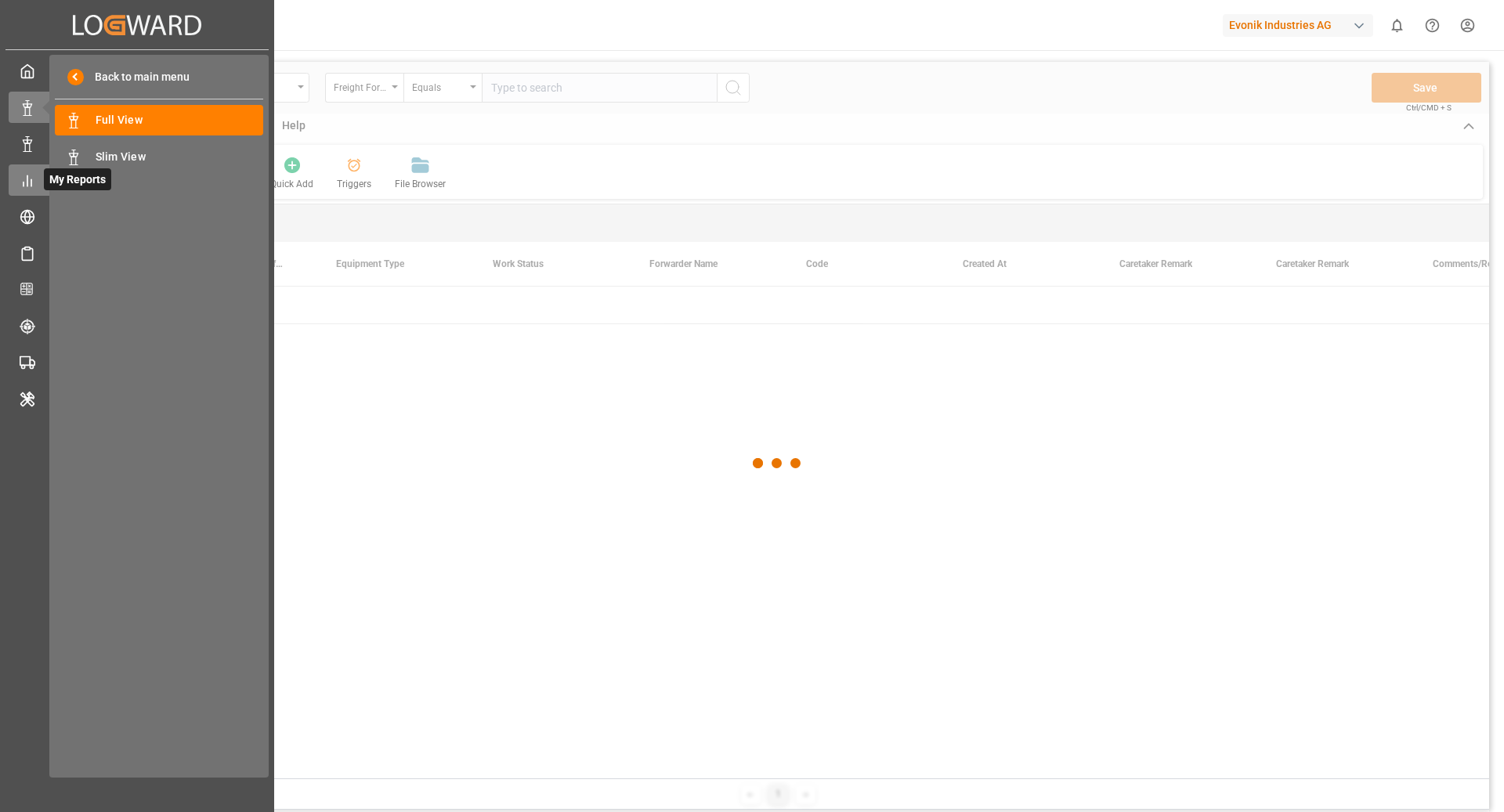
click at [26, 190] on div "My Reports My Reports" at bounding box center [137, 179] width 257 height 31
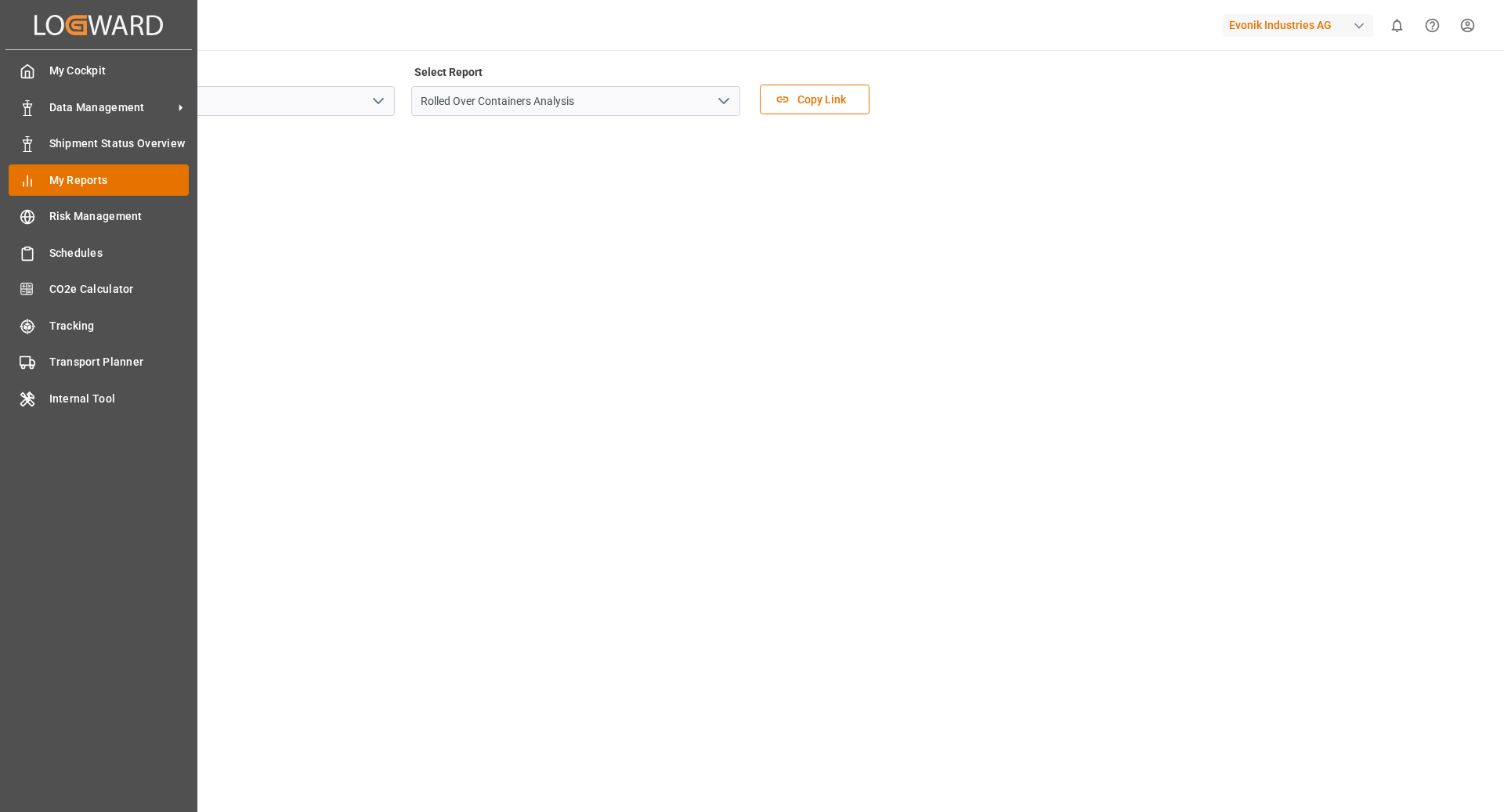
click at [108, 190] on div "My Reports My Reports" at bounding box center [99, 179] width 180 height 31
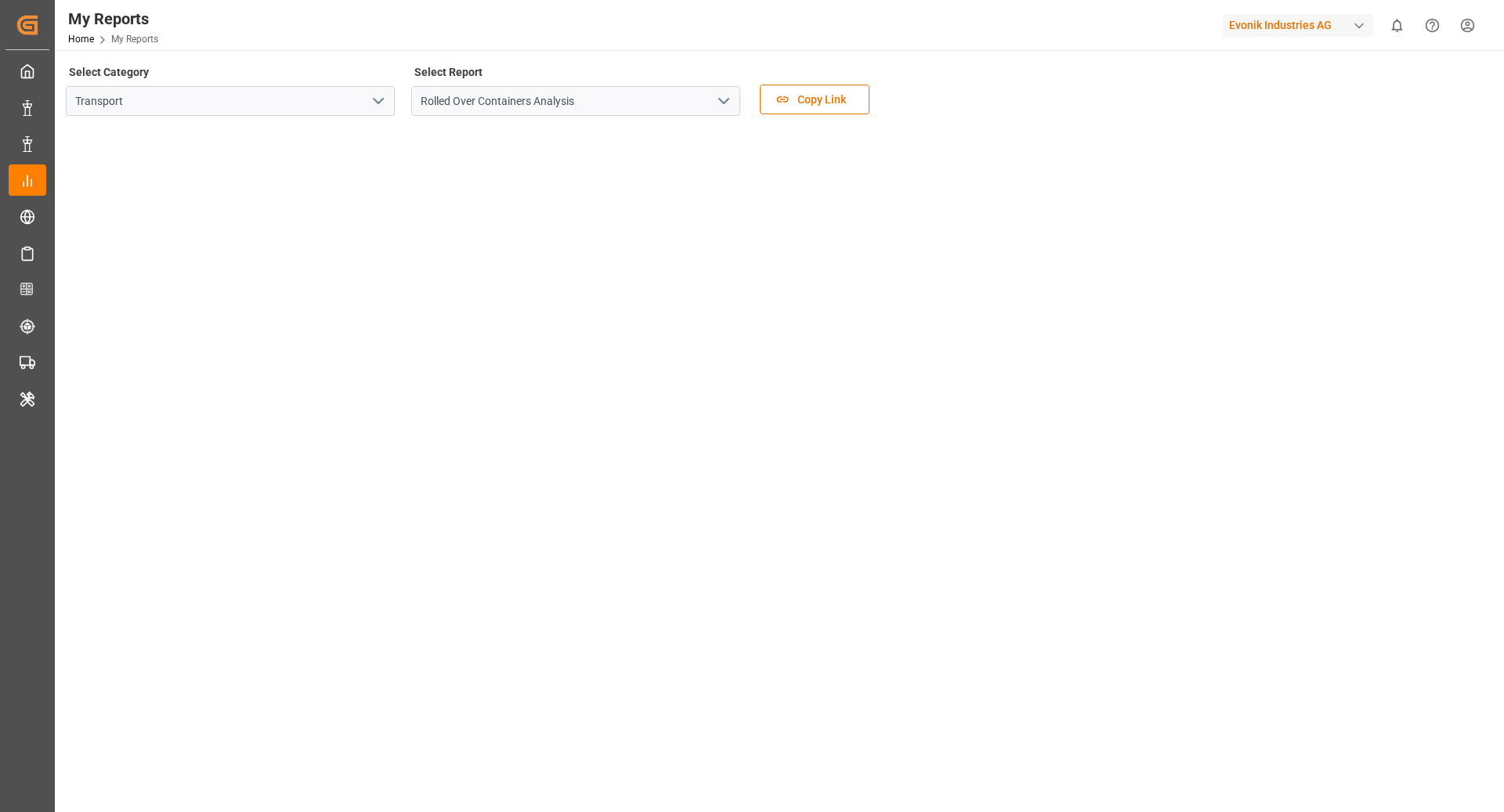
click at [371, 103] on icon "open menu" at bounding box center [378, 101] width 19 height 19
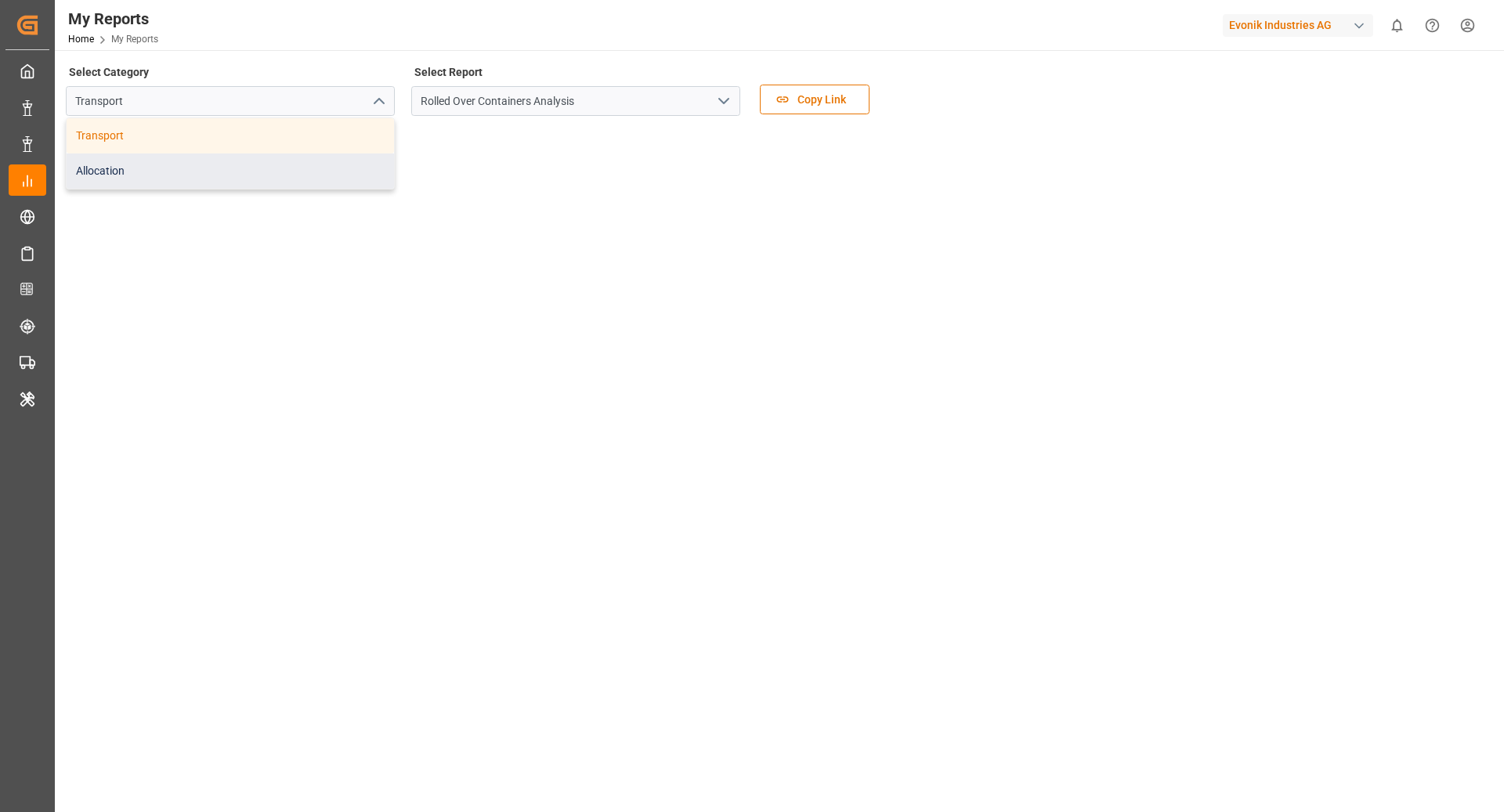
click at [316, 164] on div "Allocation" at bounding box center [230, 171] width 327 height 35
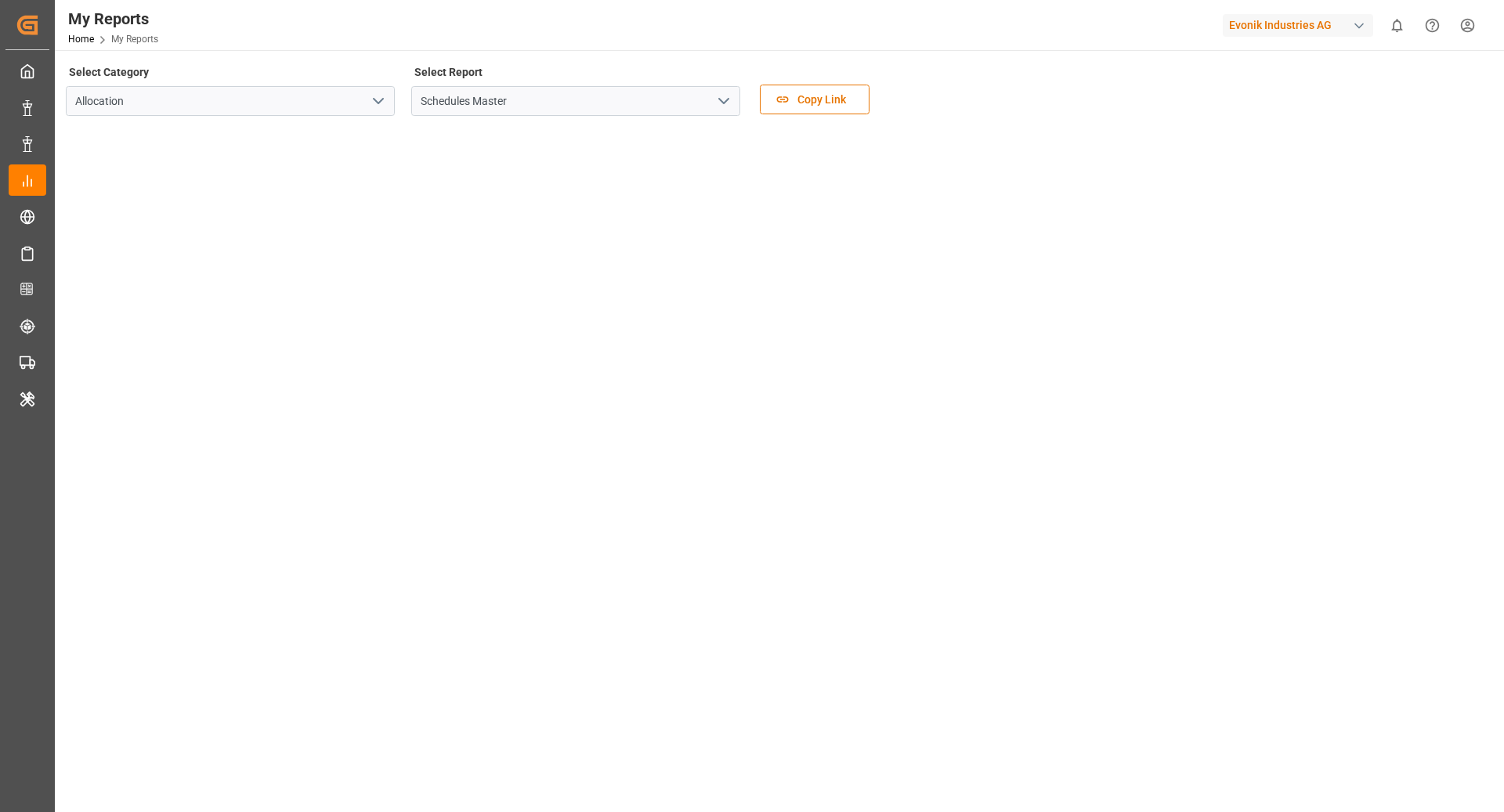
click at [721, 107] on icon "open menu" at bounding box center [723, 101] width 19 height 19
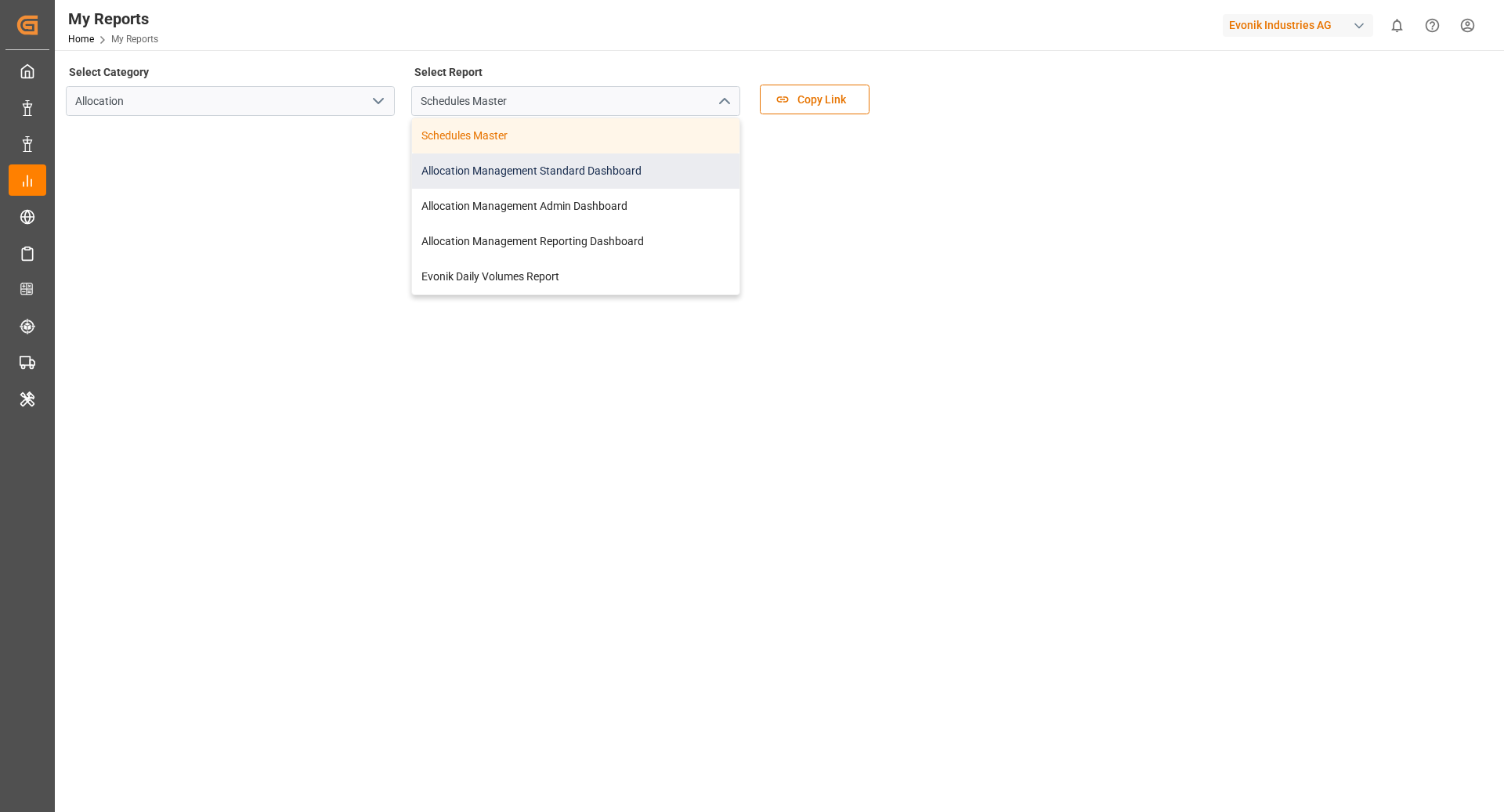
click at [623, 175] on div "Allocation Management Standard Dashboard" at bounding box center [575, 171] width 327 height 35
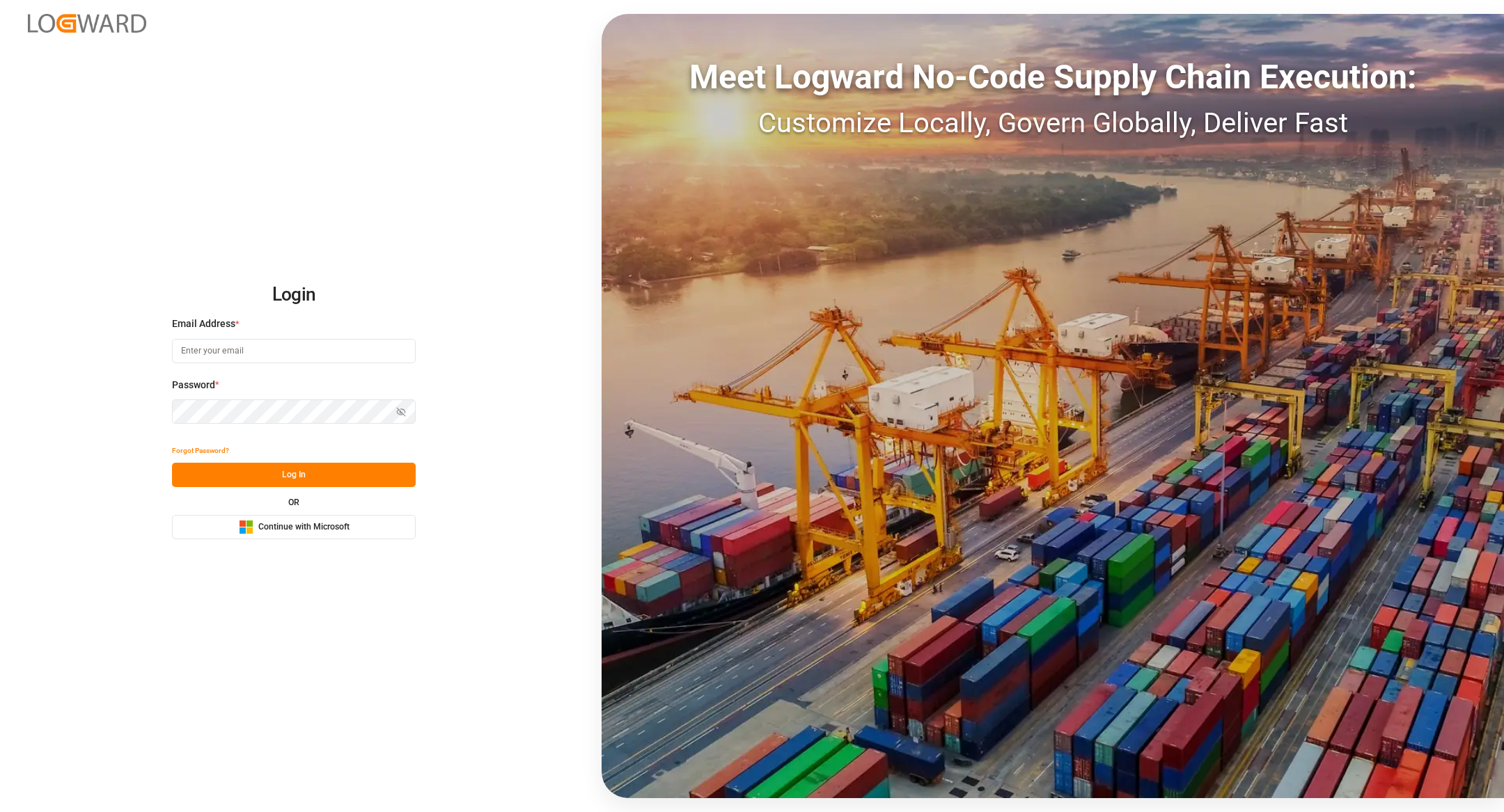
click at [305, 531] on span "Continue with Microsoft" at bounding box center [304, 528] width 92 height 12
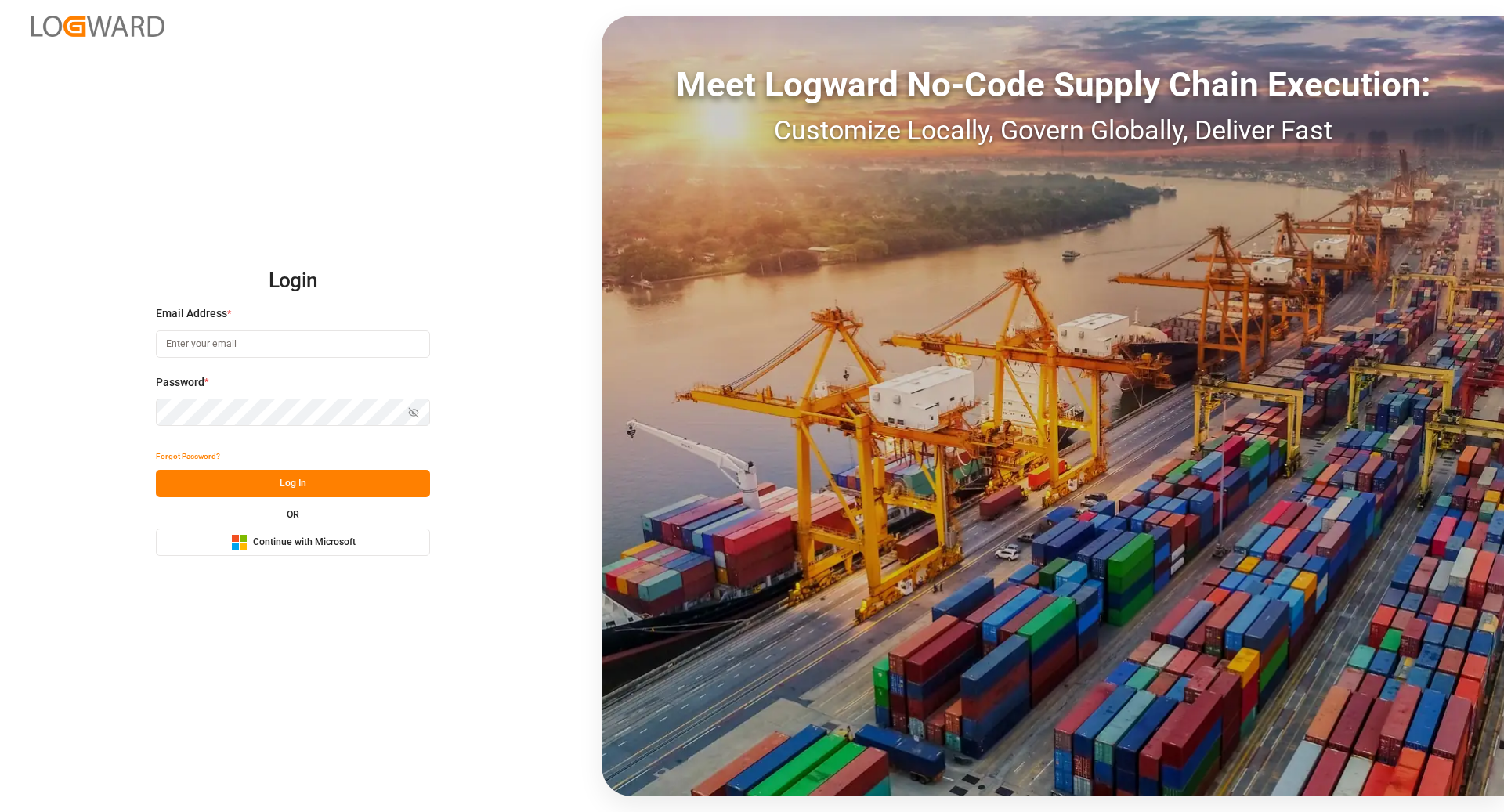
click at [316, 549] on div "Microsoft Logo Continue with Microsoft" at bounding box center [293, 542] width 125 height 16
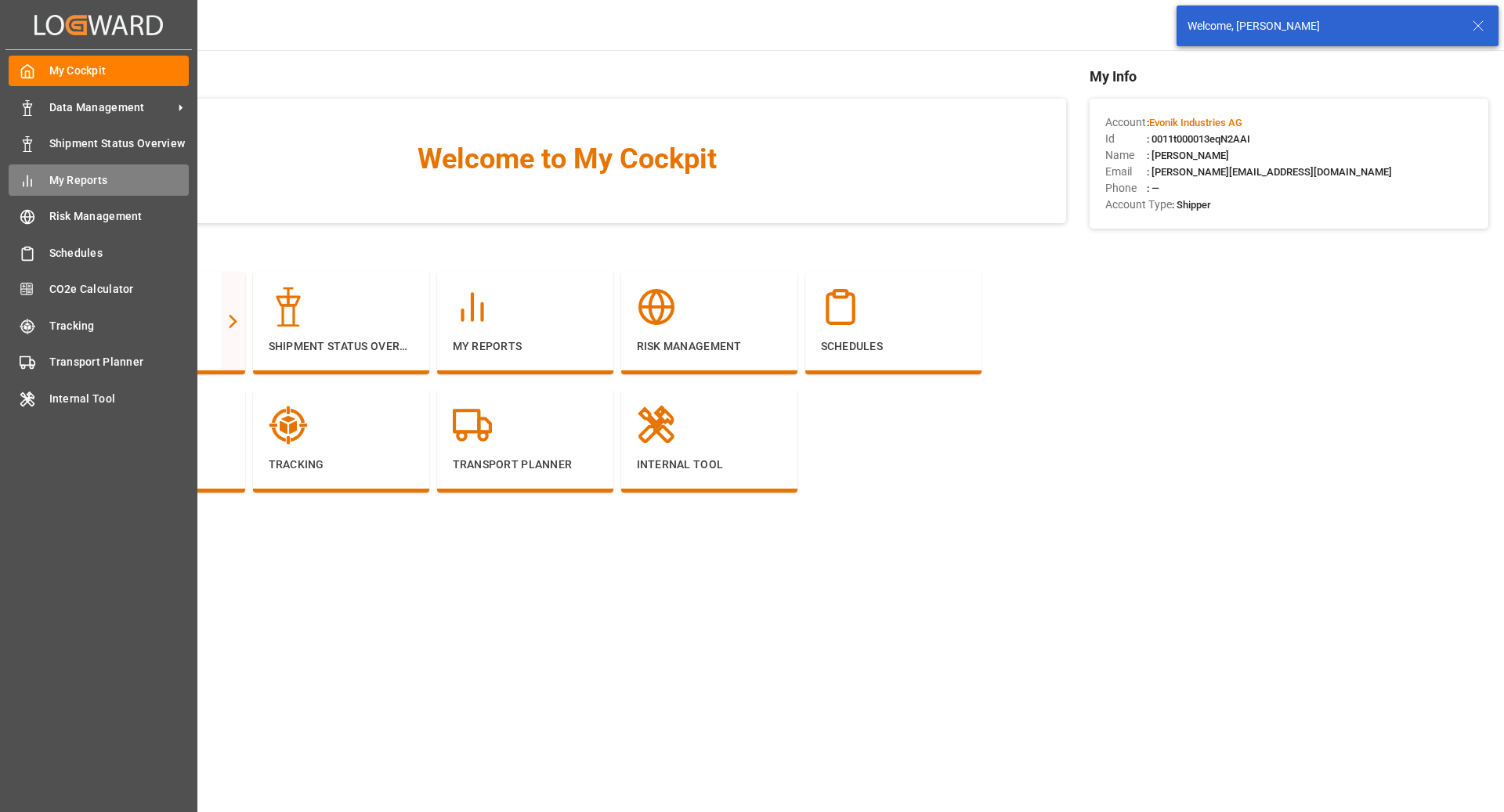
click at [56, 172] on span "My Reports" at bounding box center [119, 180] width 140 height 16
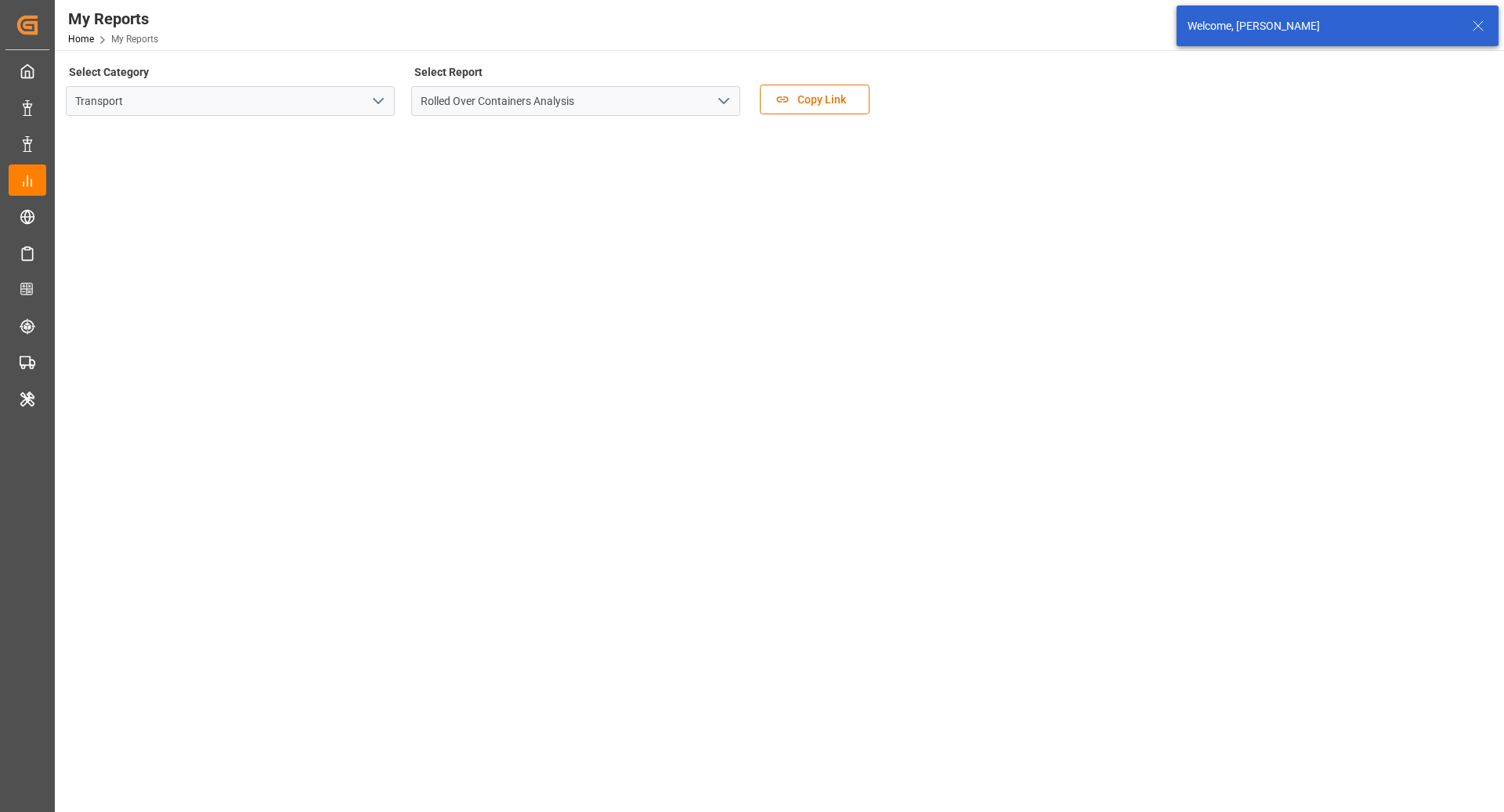
click at [1480, 31] on icon at bounding box center [1478, 25] width 19 height 19
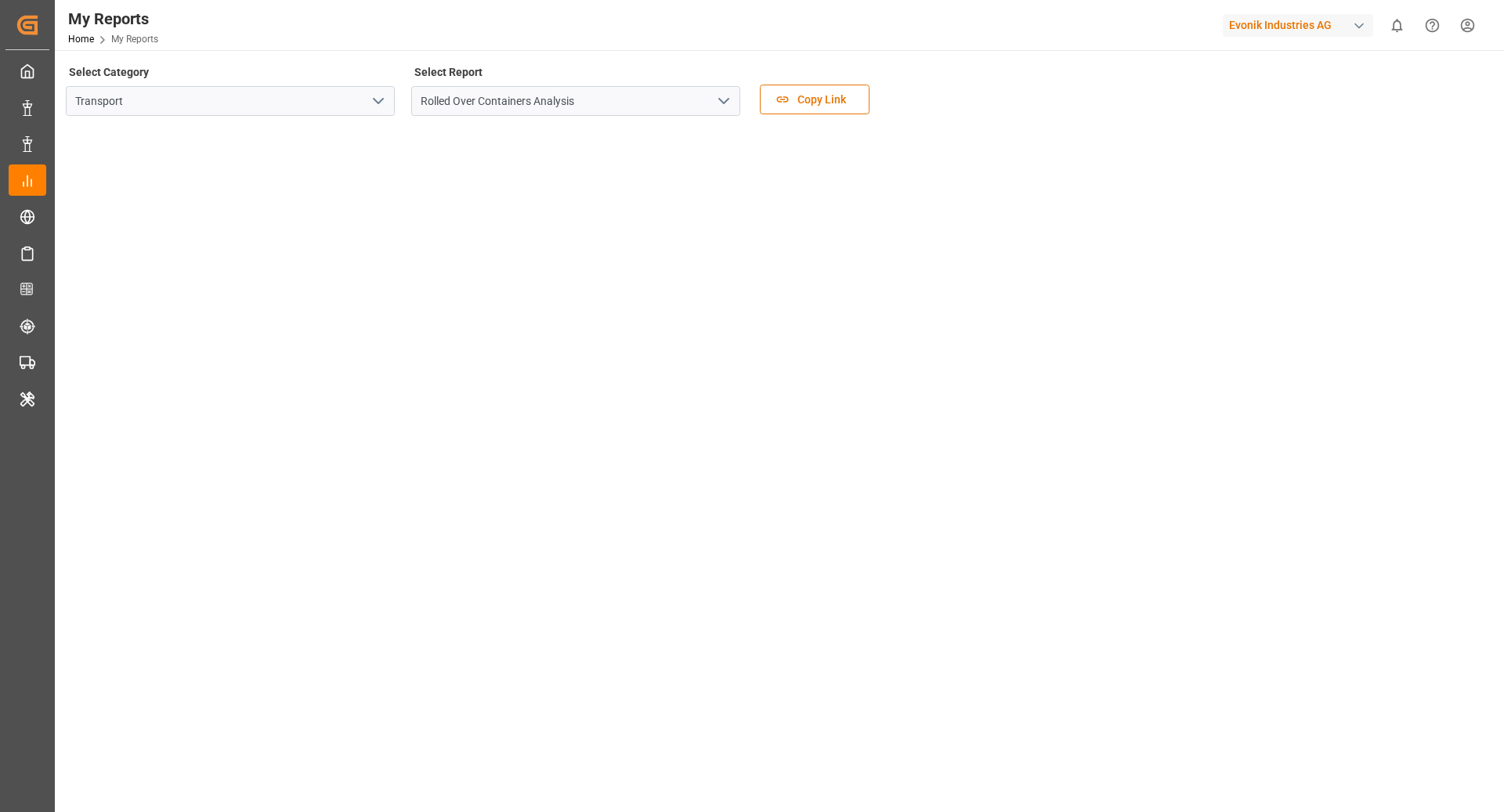
click at [1328, 20] on div "Evonik Industries AG" at bounding box center [1298, 25] width 150 height 23
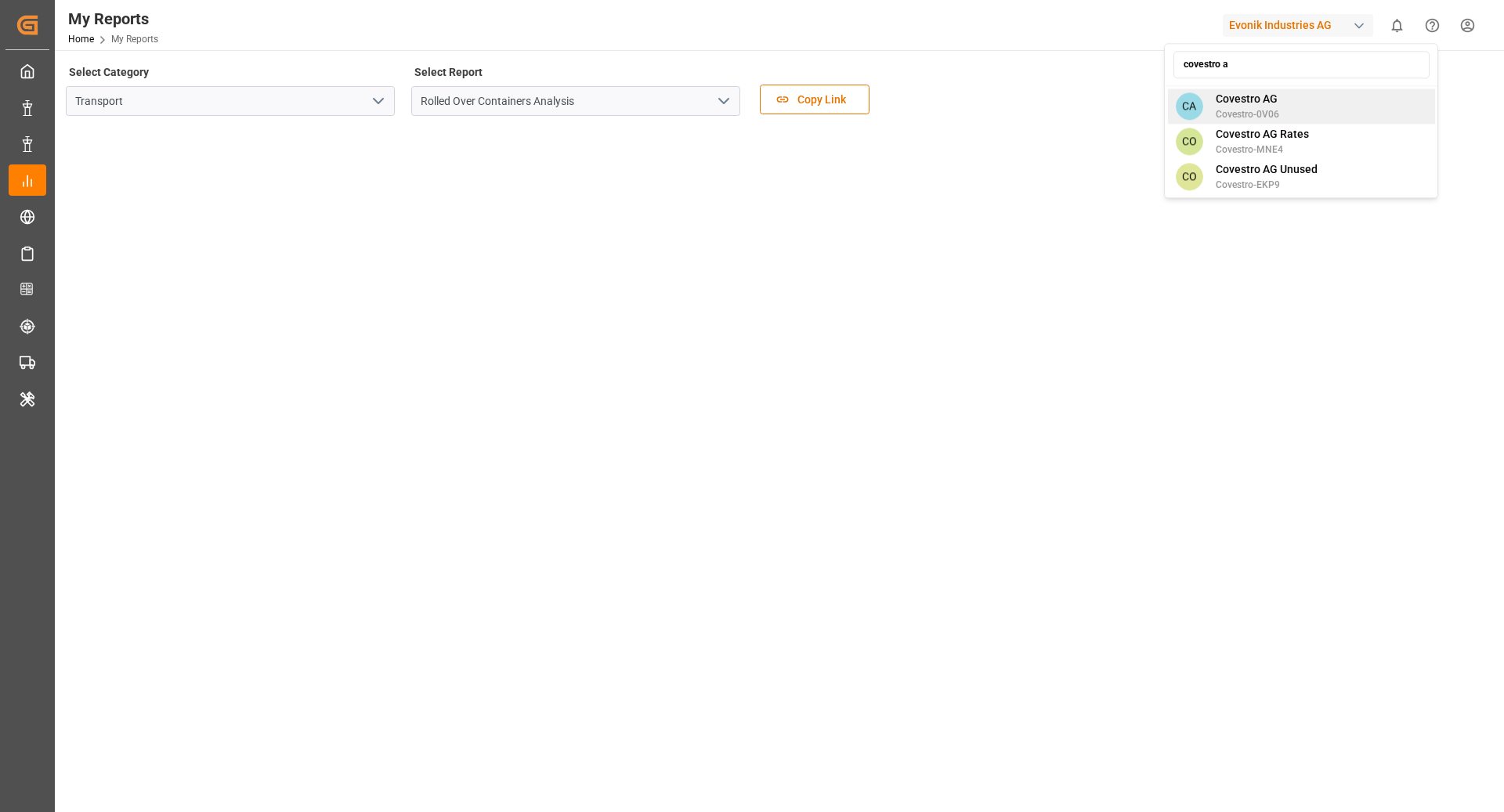
type input "covestro a"
click at [1282, 101] on div "CA Covestro AG Covestro-0V06" at bounding box center [1301, 106] width 267 height 35
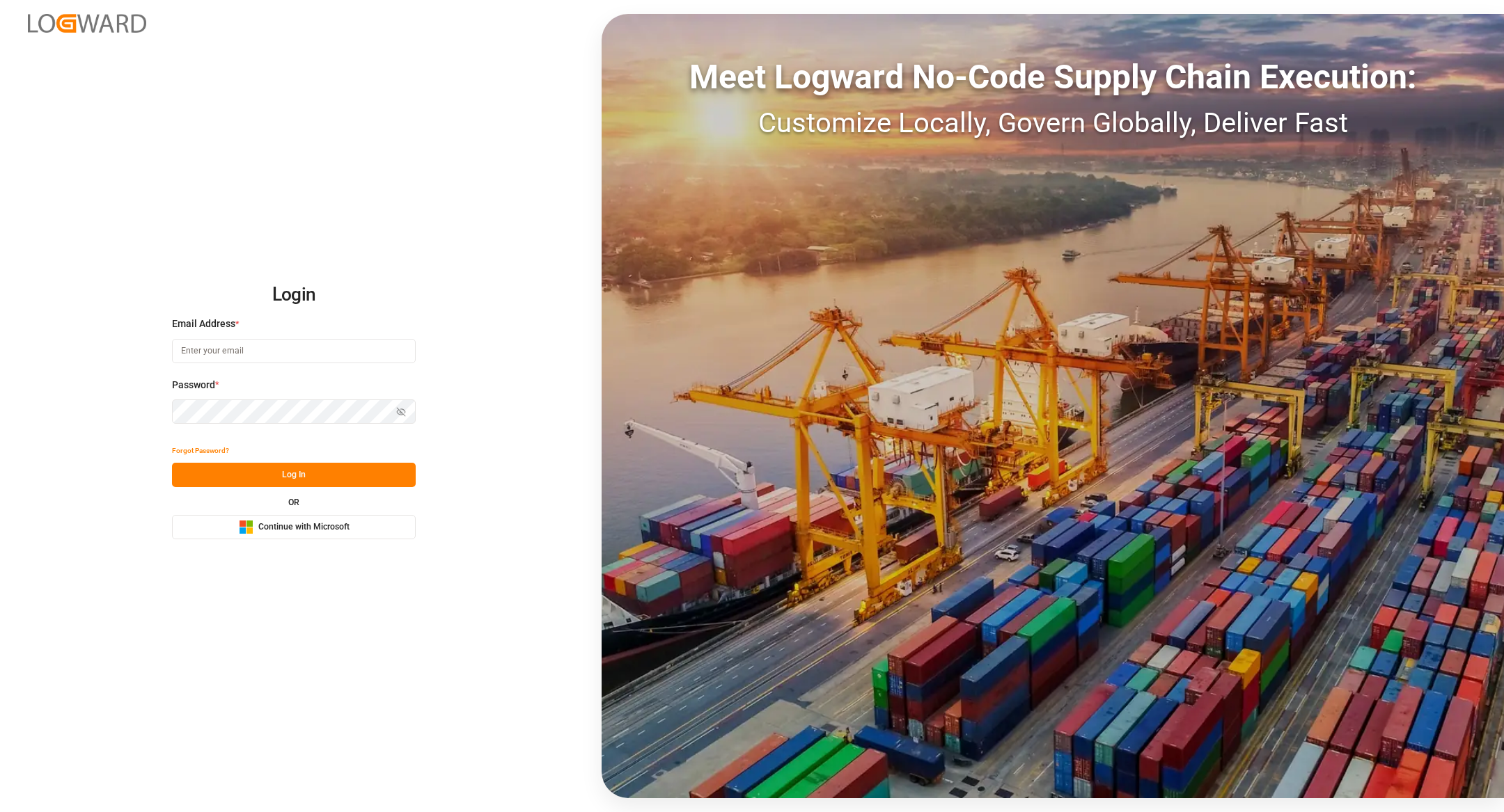
click at [323, 530] on span "Continue with Microsoft" at bounding box center [304, 528] width 92 height 12
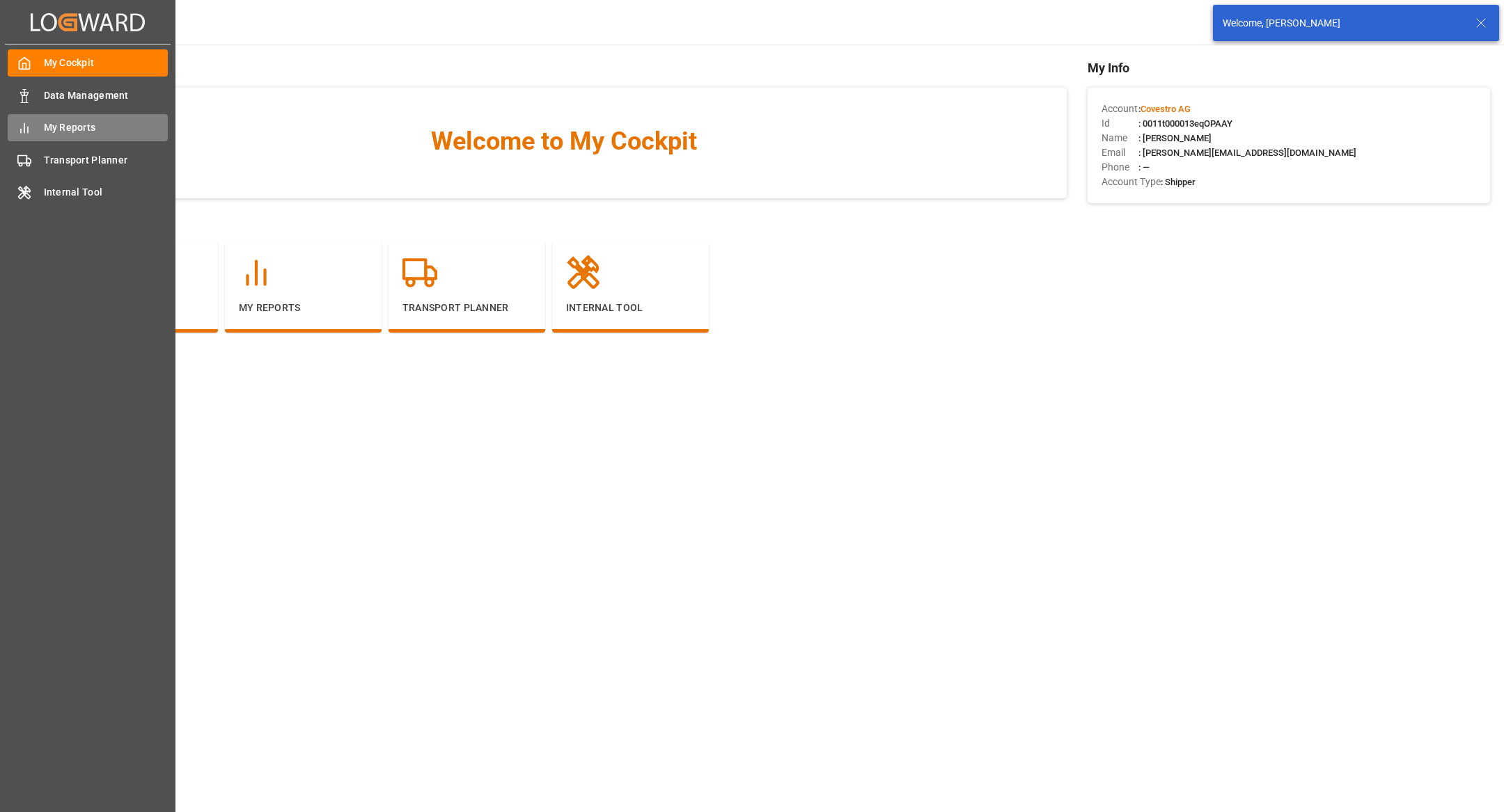
click at [60, 127] on span "My Reports" at bounding box center [106, 128] width 124 height 14
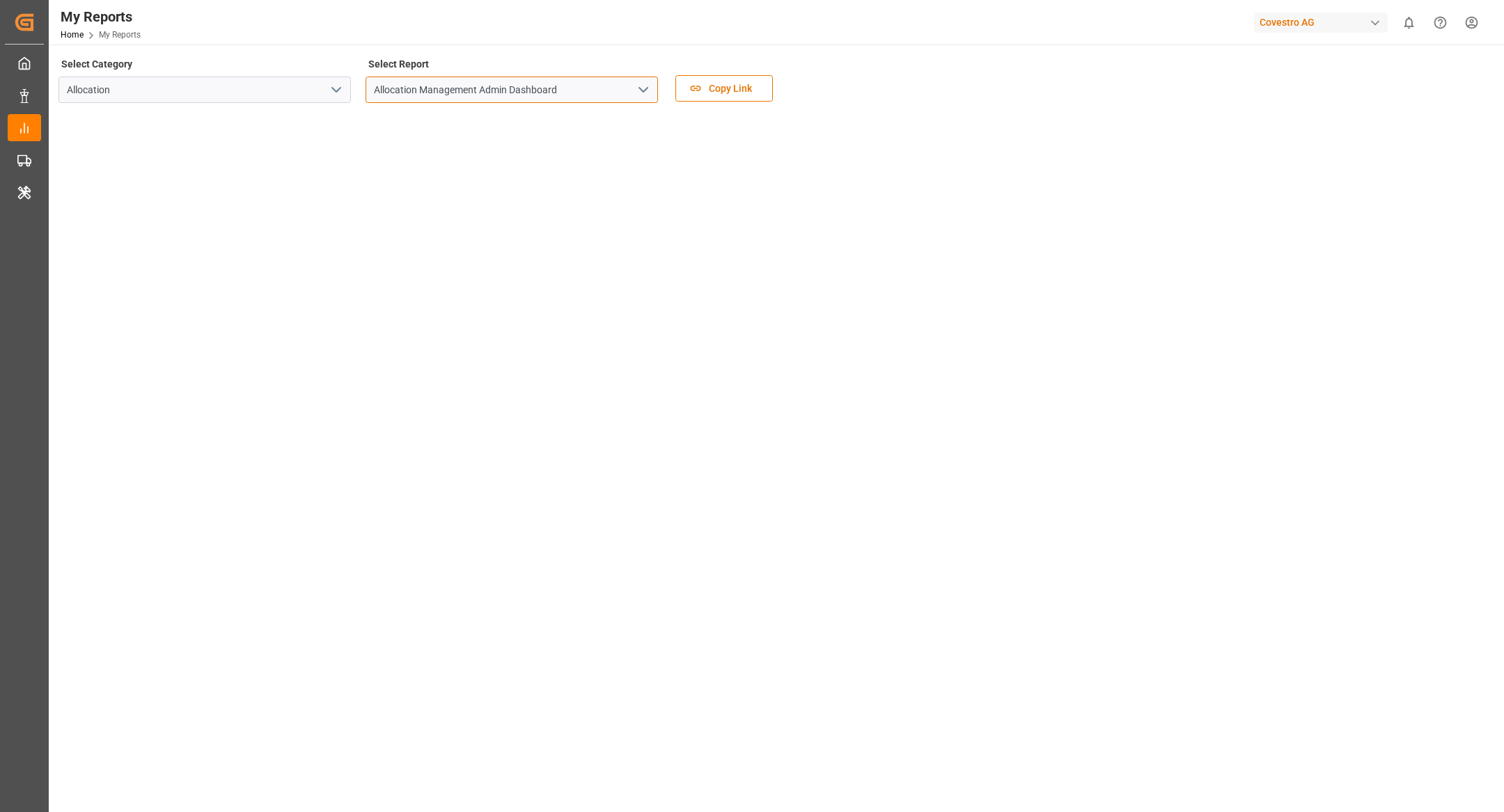
click at [501, 95] on input "Allocation Management Admin Dashboard" at bounding box center [511, 90] width 292 height 27
click at [647, 94] on icon "open menu" at bounding box center [643, 90] width 17 height 17
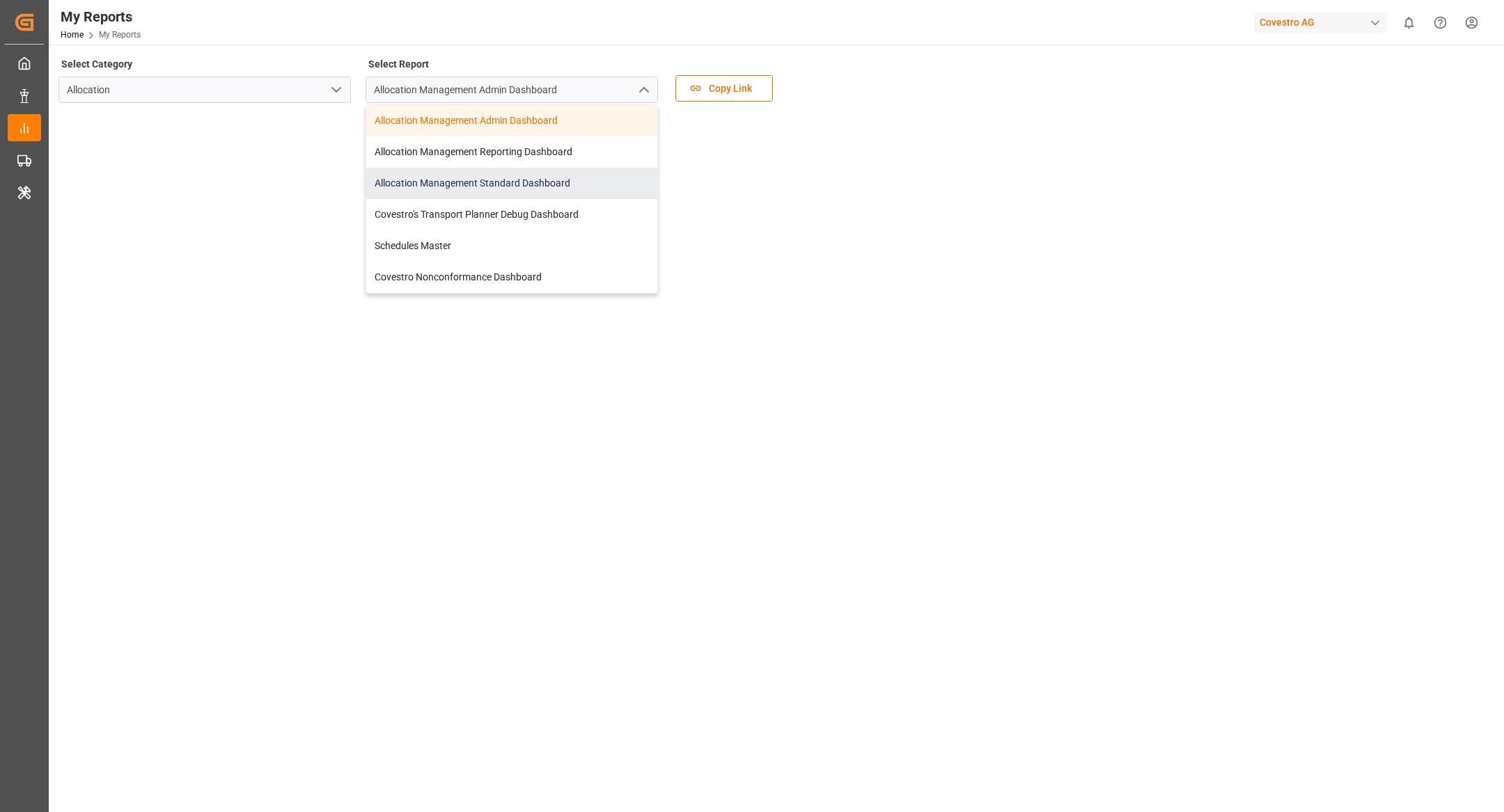
click at [568, 194] on div "Allocation Management Standard Dashboard" at bounding box center [511, 183] width 291 height 31
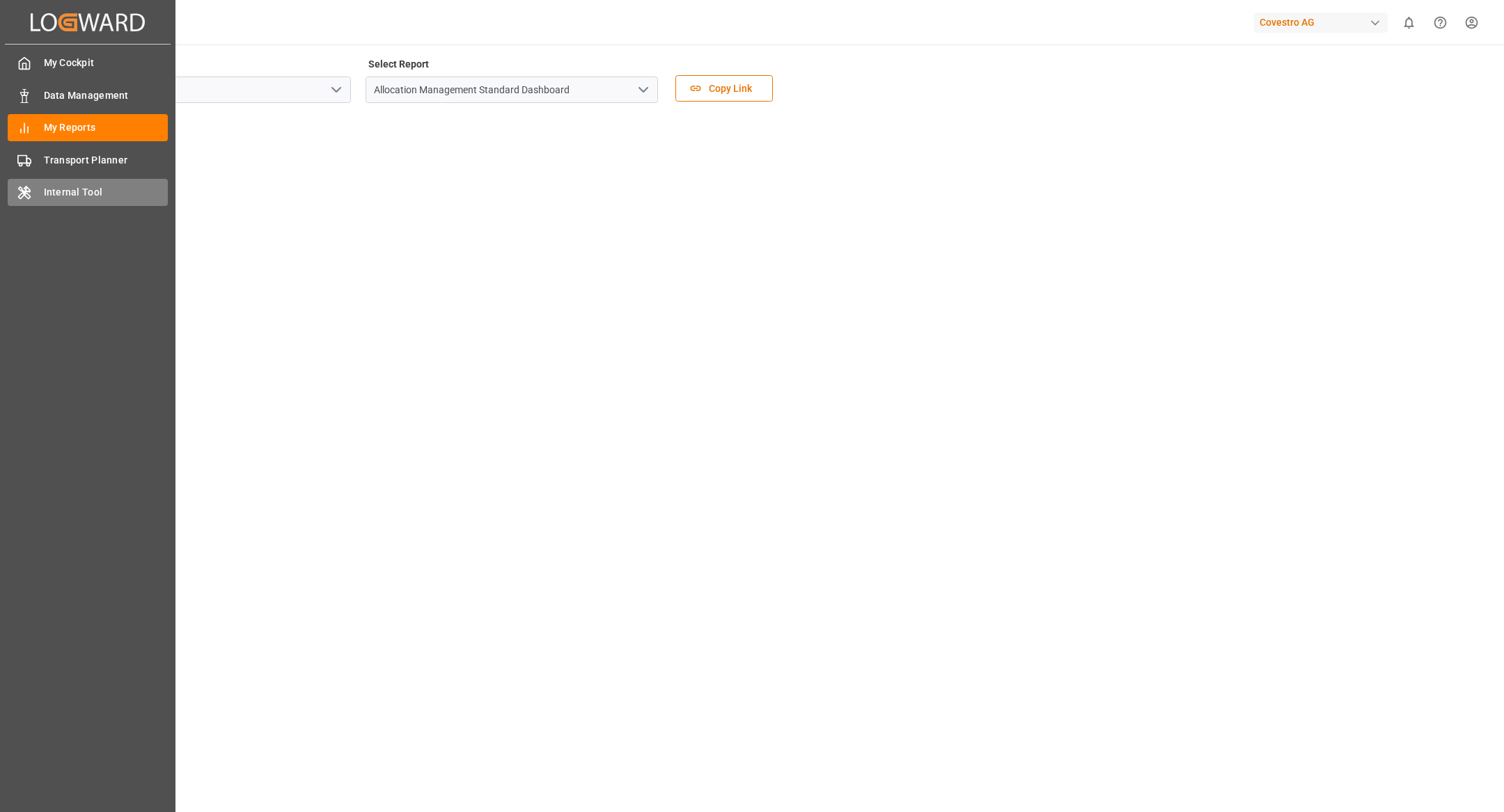
click at [95, 188] on span "Internal Tool" at bounding box center [106, 192] width 124 height 14
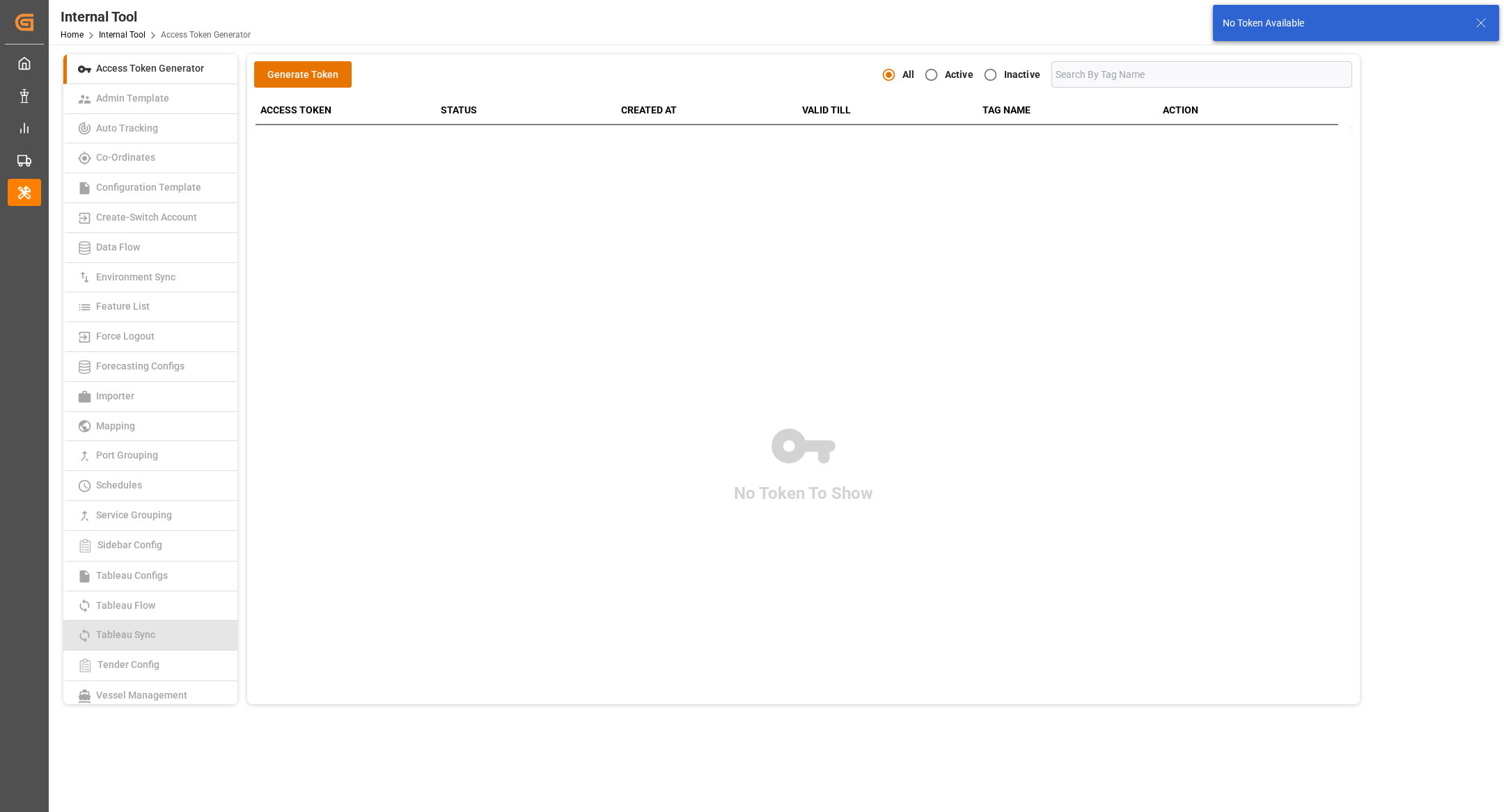
click at [180, 626] on link "Tableau Sync" at bounding box center [150, 636] width 174 height 30
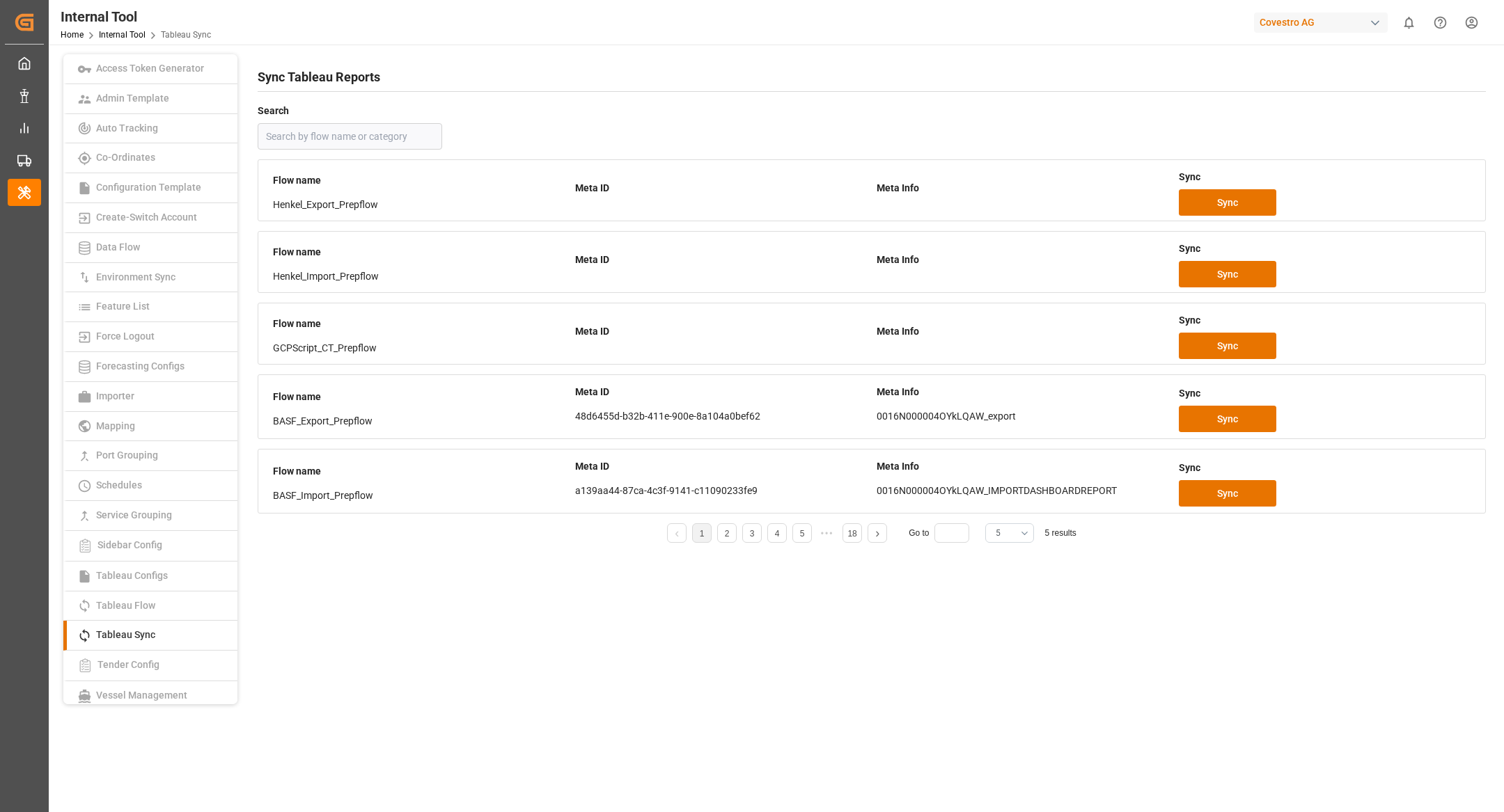
click at [1008, 527] on button "5" at bounding box center [1009, 533] width 49 height 20
click at [1011, 725] on div "25" at bounding box center [1009, 736] width 47 height 43
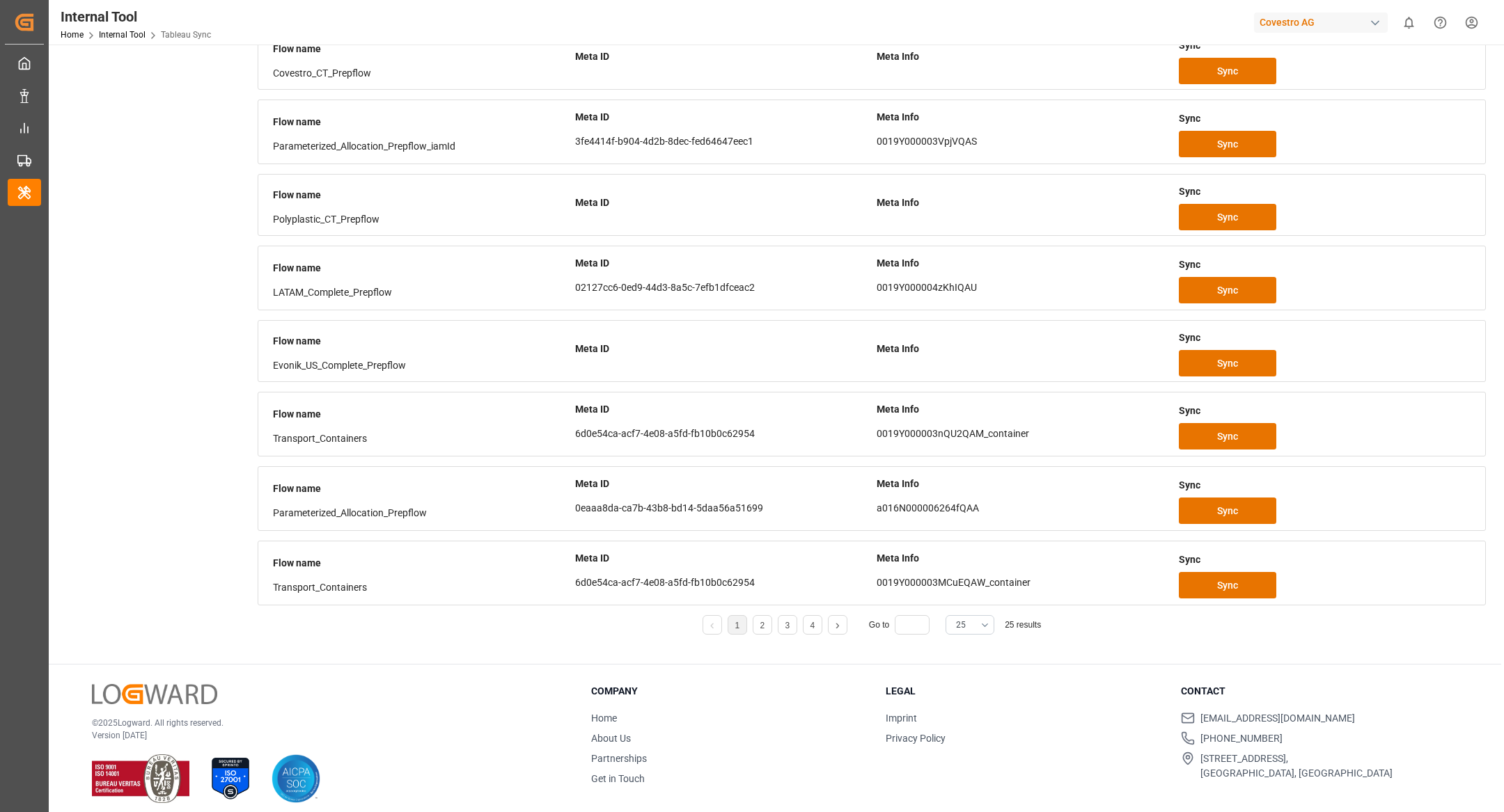
scroll to position [719, 0]
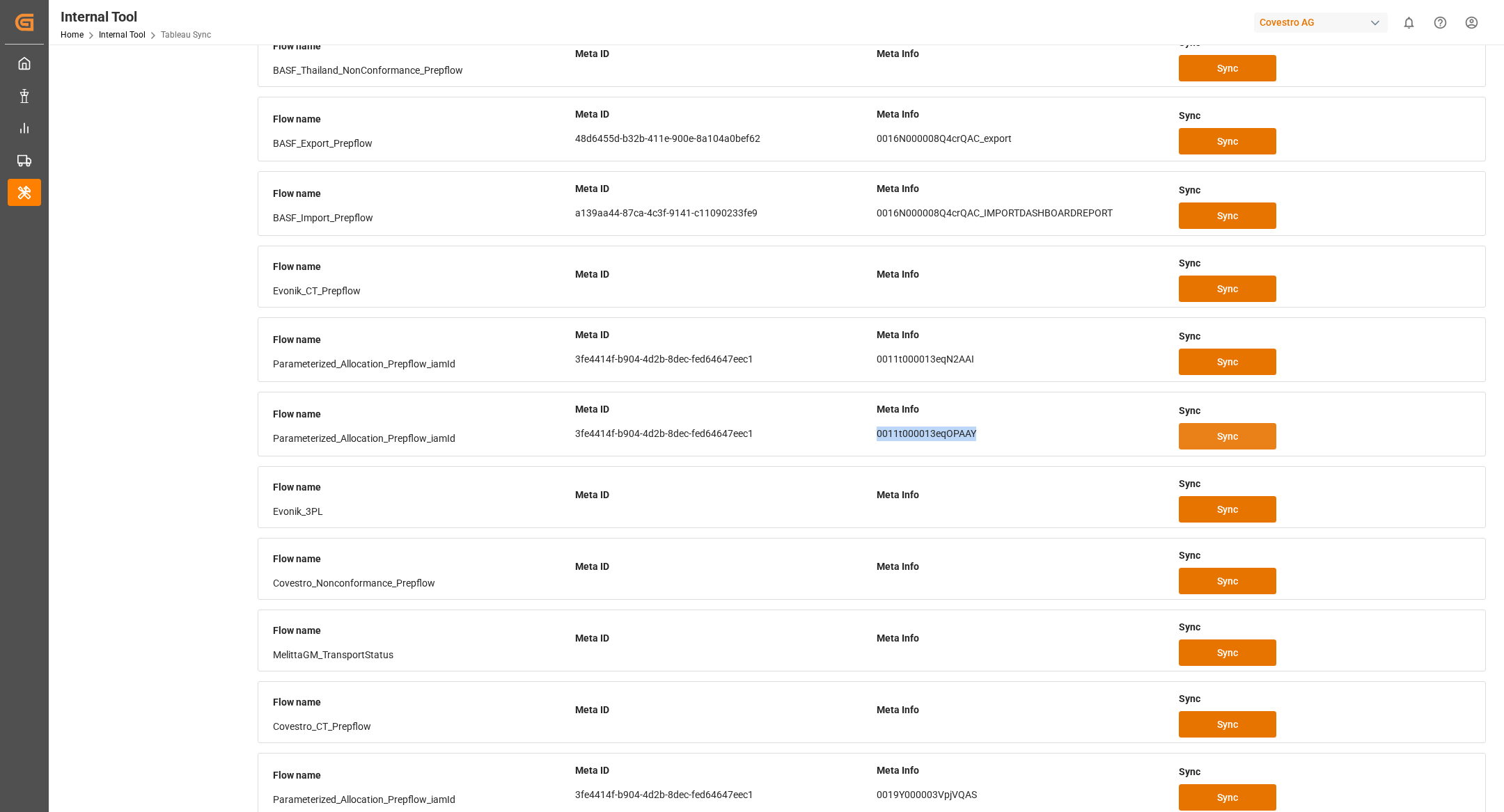
click at [1216, 429] on button "Sync" at bounding box center [1228, 436] width 98 height 27
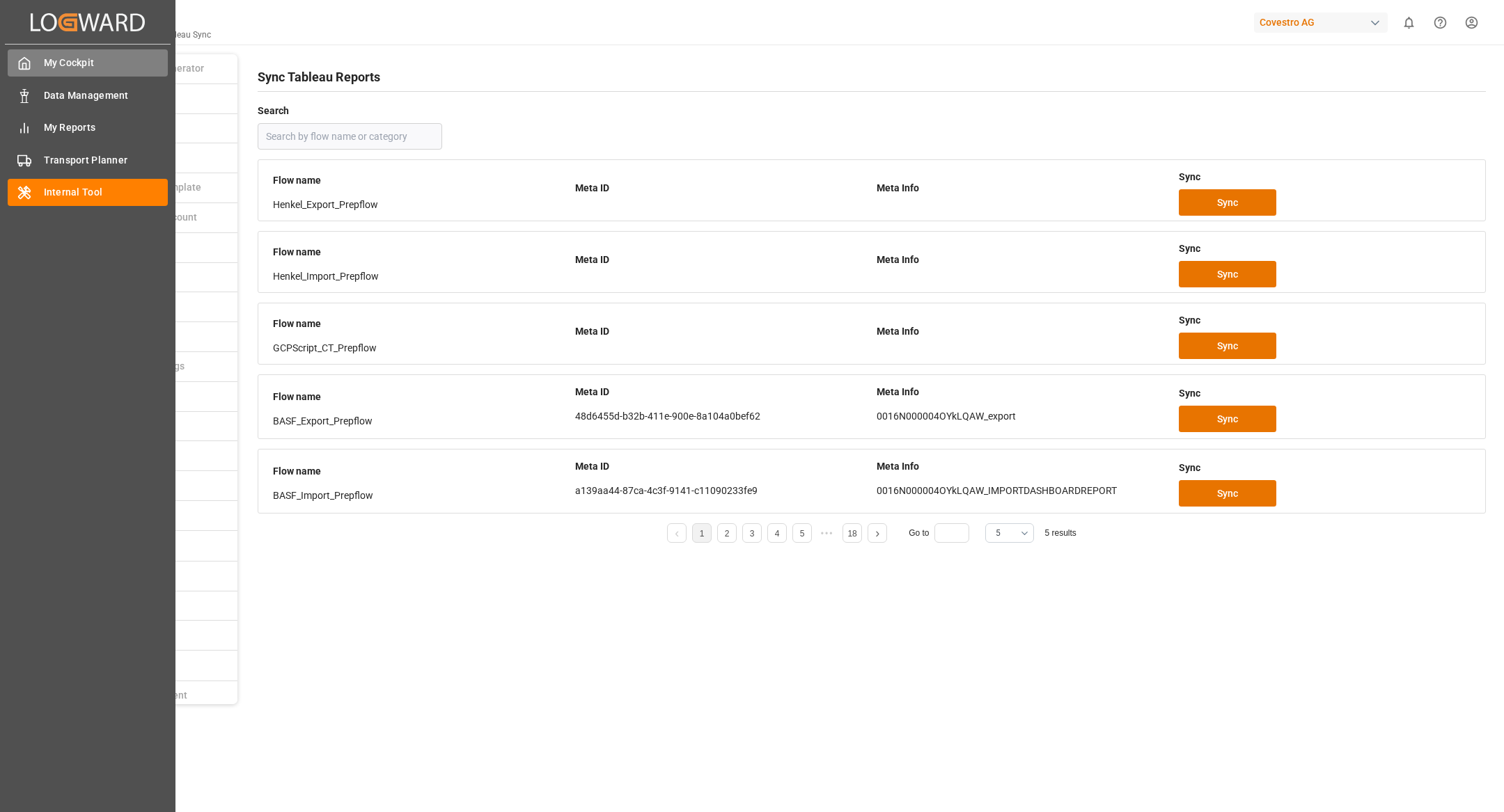
click at [34, 76] on div "My Cockpit My Cockpit" at bounding box center [88, 63] width 160 height 28
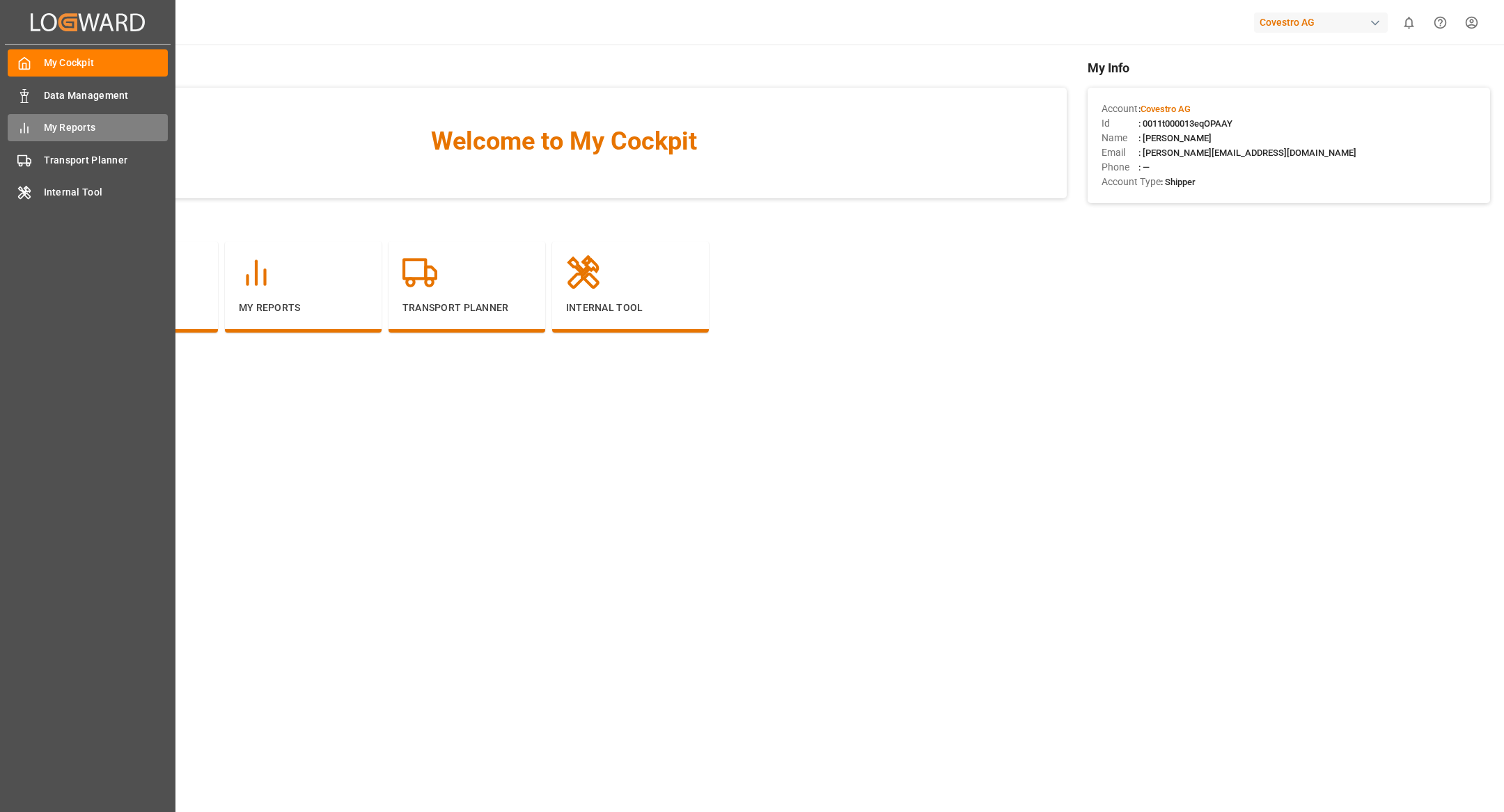
click at [54, 133] on span "My Reports" at bounding box center [106, 128] width 124 height 14
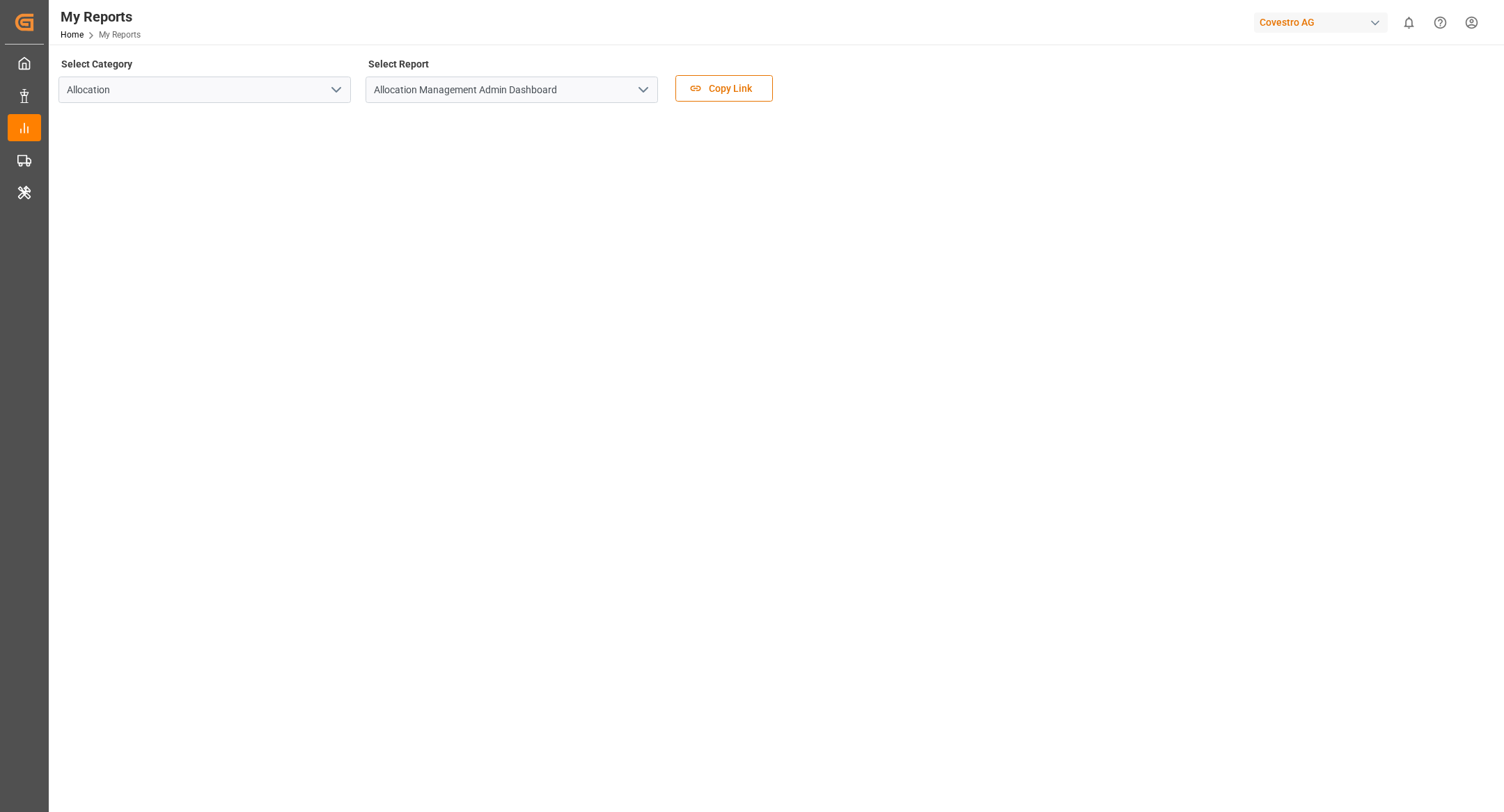
click at [636, 86] on icon "open menu" at bounding box center [643, 90] width 17 height 17
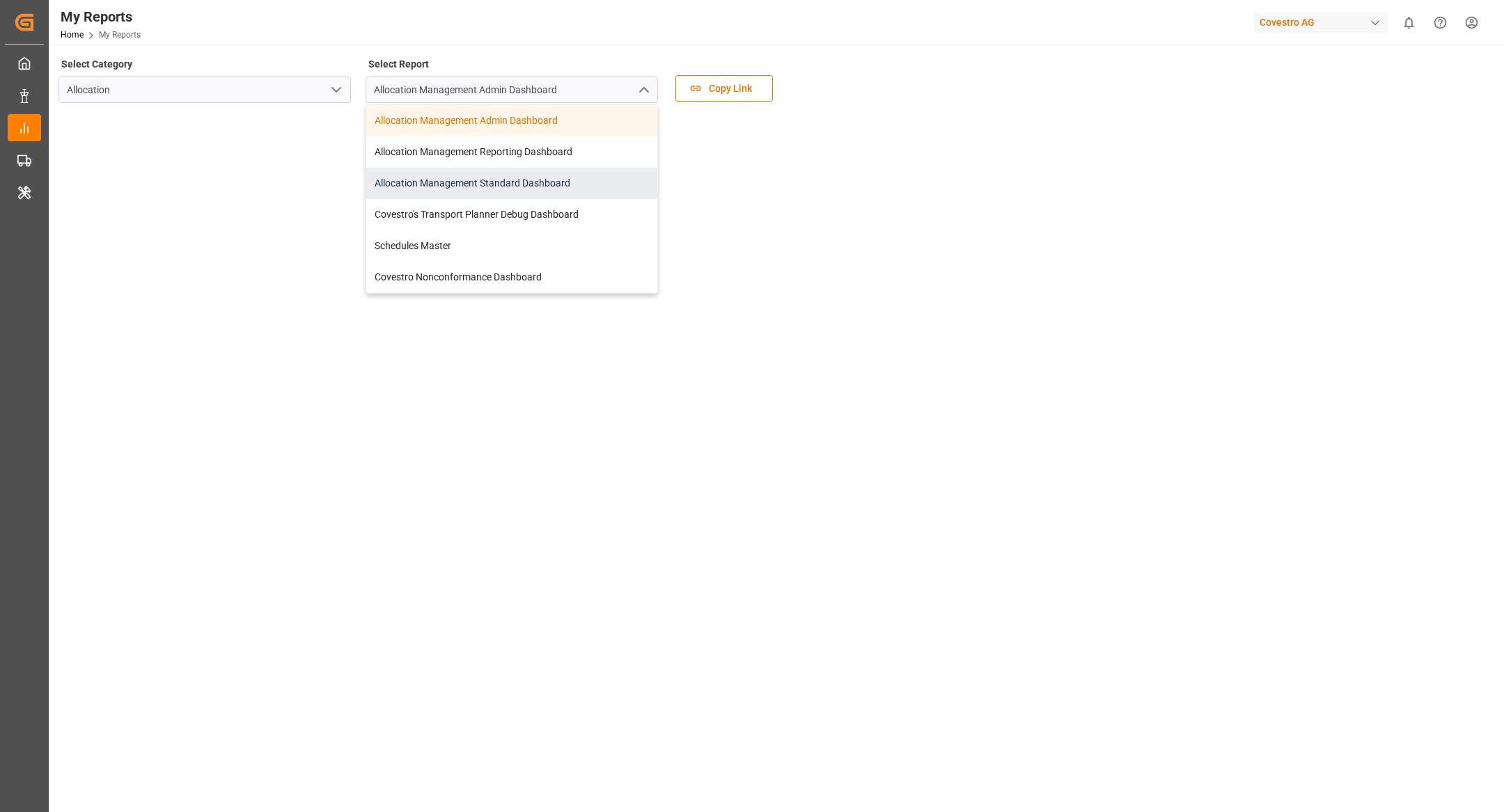
click at [563, 185] on div "Allocation Management Standard Dashboard" at bounding box center [511, 183] width 291 height 31
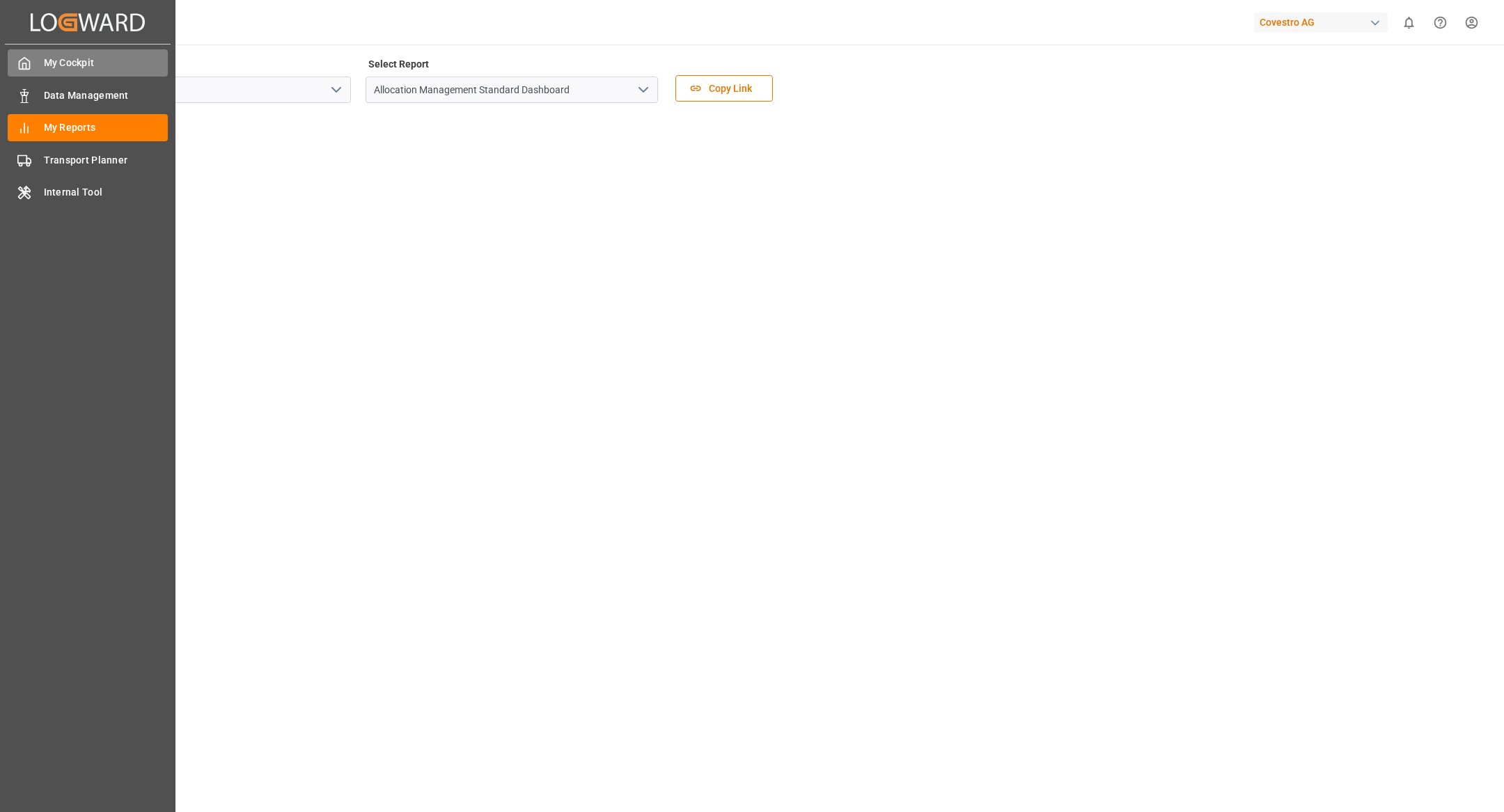
click at [28, 61] on icon at bounding box center [25, 63] width 11 height 12
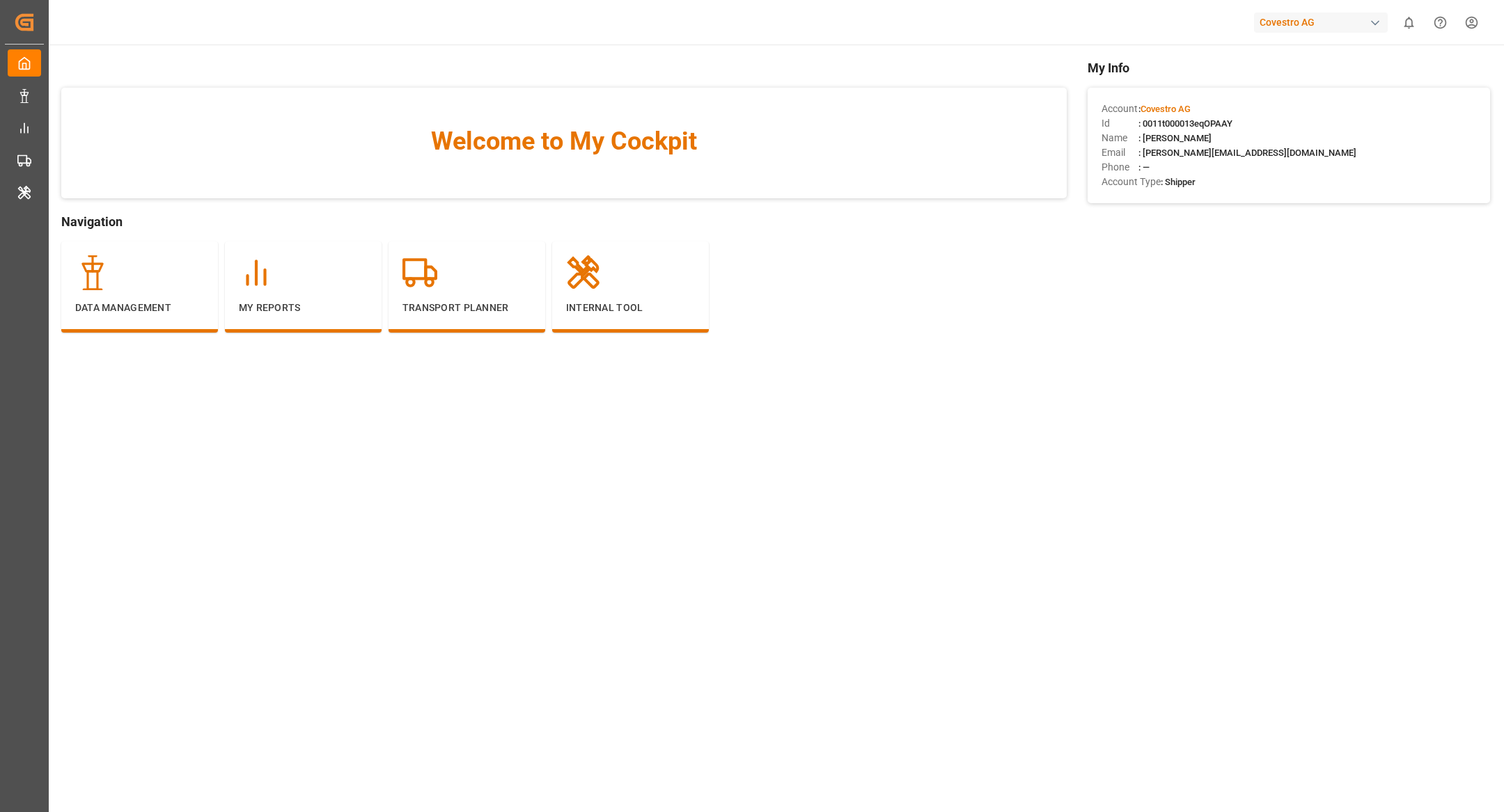
click at [1205, 120] on span ": 0011t000013eqOPAAY" at bounding box center [1186, 123] width 94 height 11
copy span "0011t000013eqOPAAY"
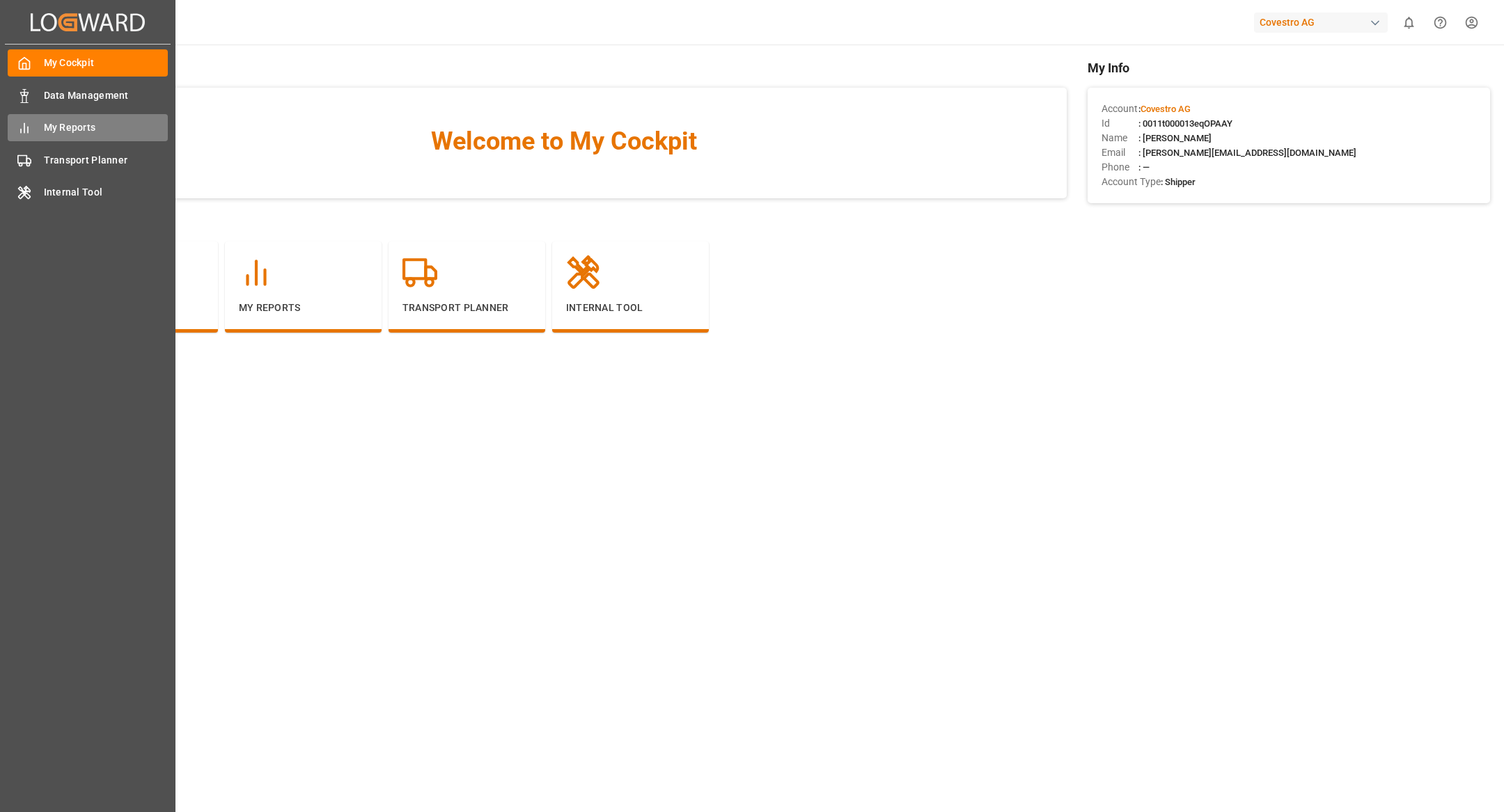
click at [65, 133] on span "My Reports" at bounding box center [106, 128] width 124 height 14
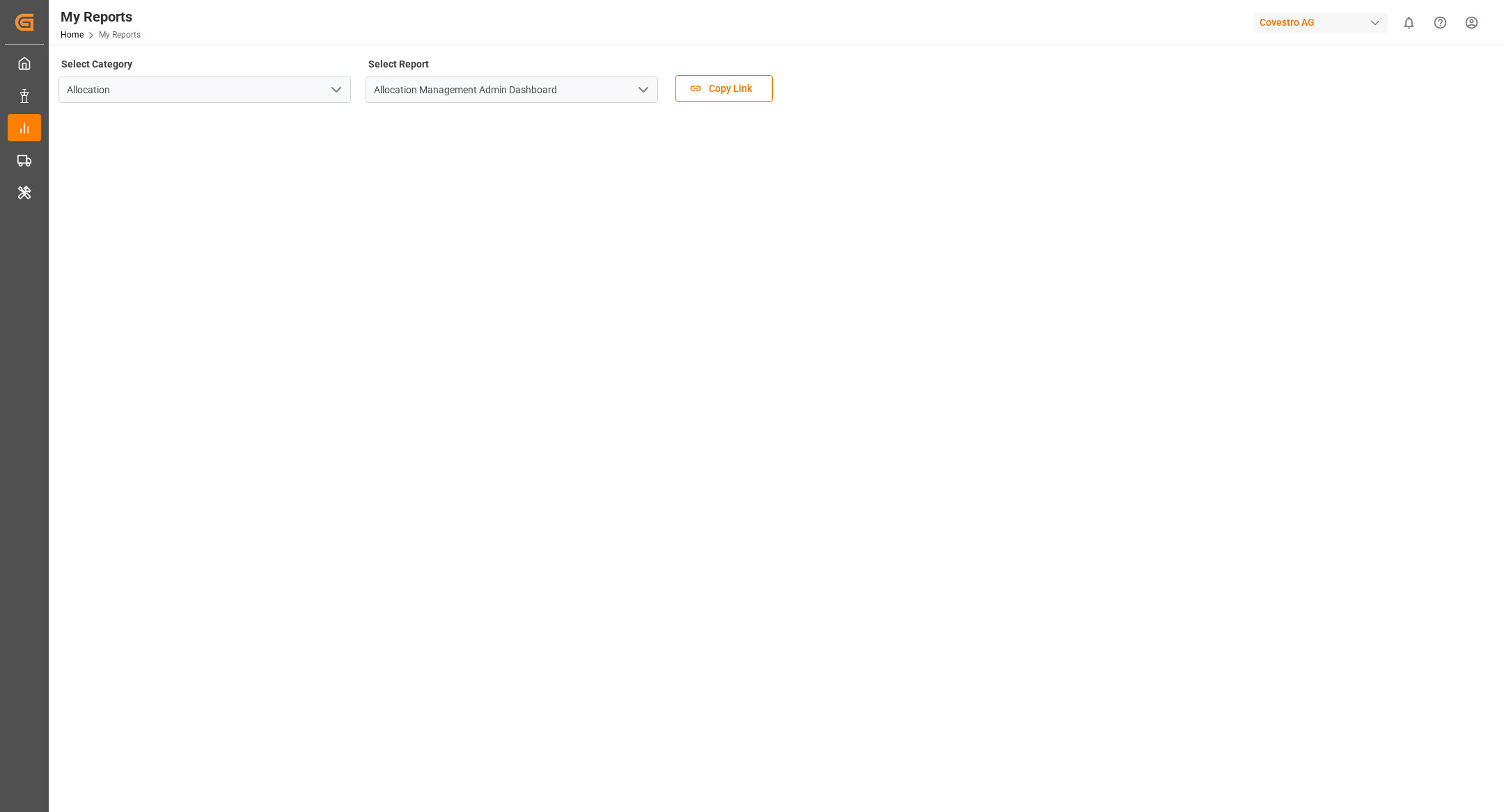
click at [632, 92] on button "open menu" at bounding box center [642, 90] width 20 height 21
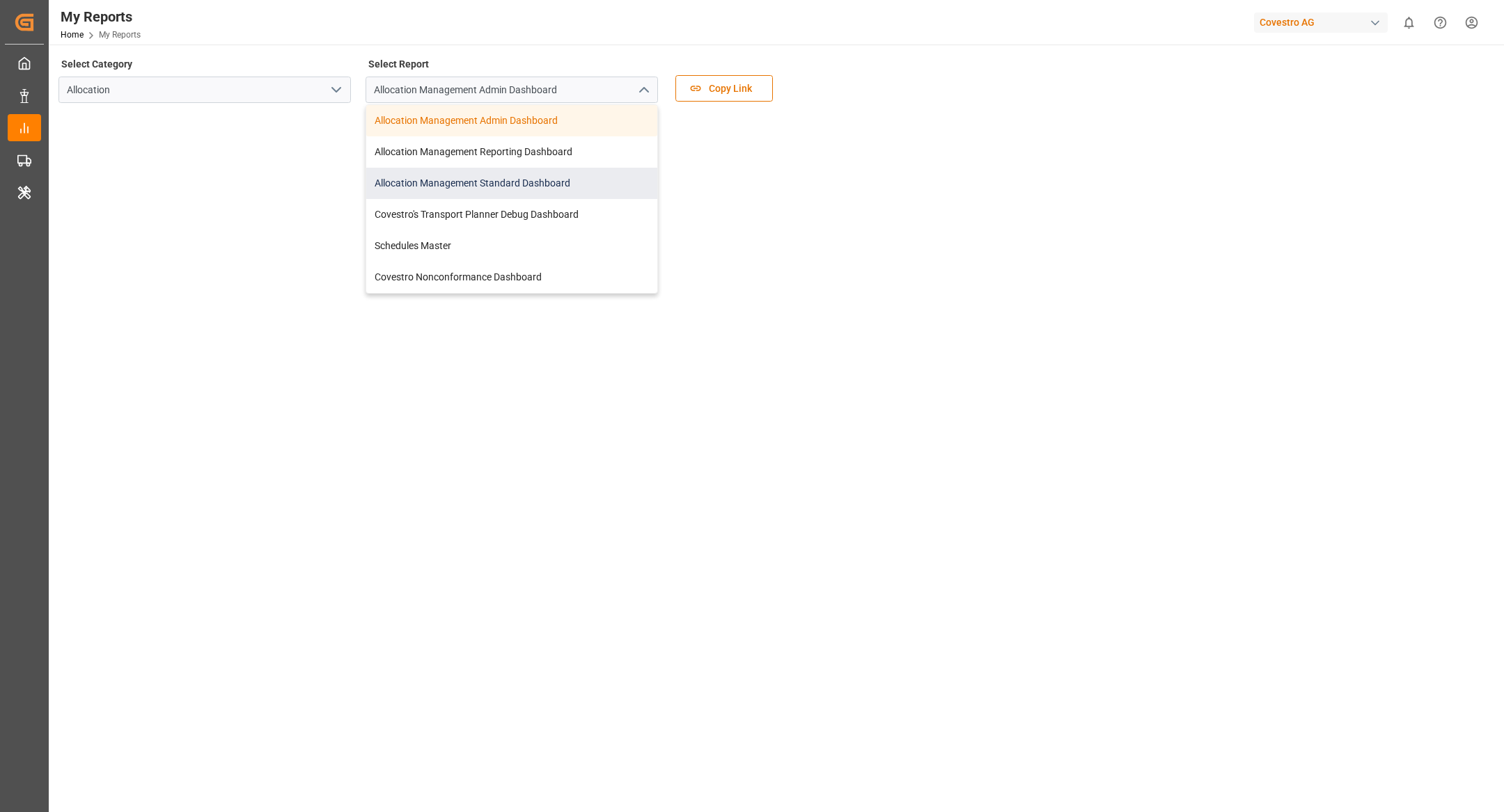
click at [548, 187] on div "Allocation Management Standard Dashboard" at bounding box center [511, 183] width 291 height 31
